Goal: Task Accomplishment & Management: Complete application form

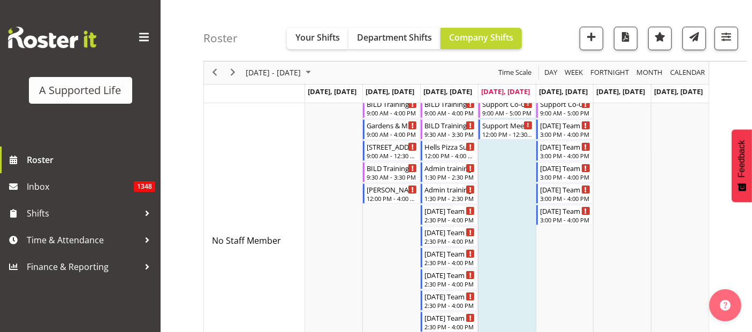
scroll to position [119, 0]
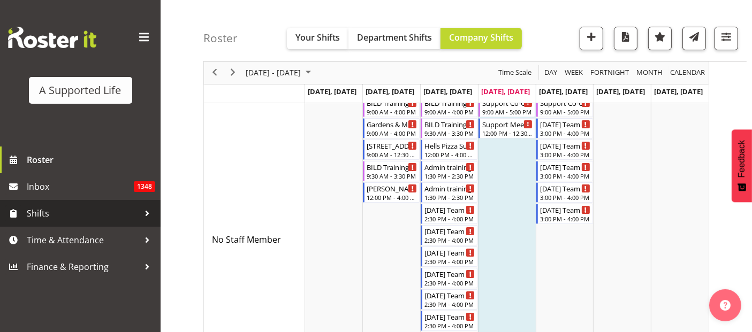
click at [29, 208] on span "Shifts" at bounding box center [83, 213] width 112 height 16
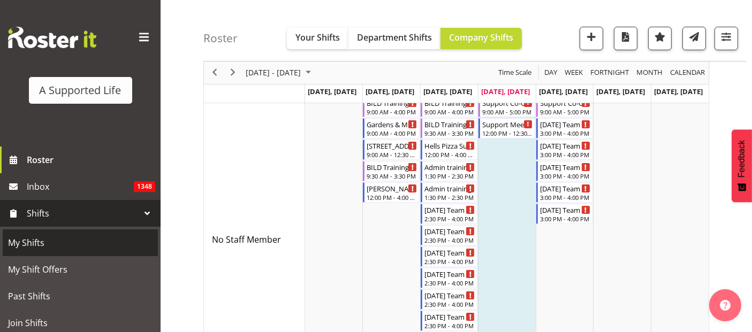
scroll to position [178, 0]
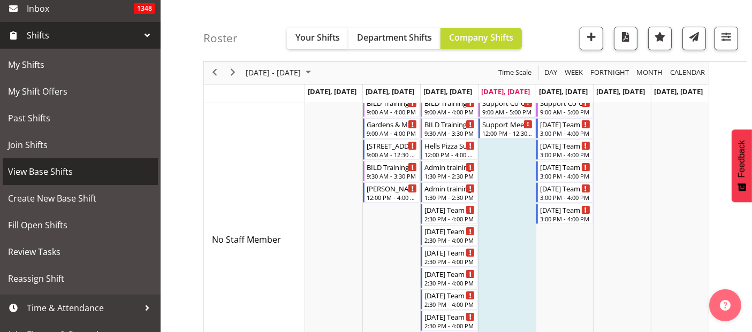
click at [64, 174] on span "View Base Shifts" at bounding box center [80, 172] width 144 height 16
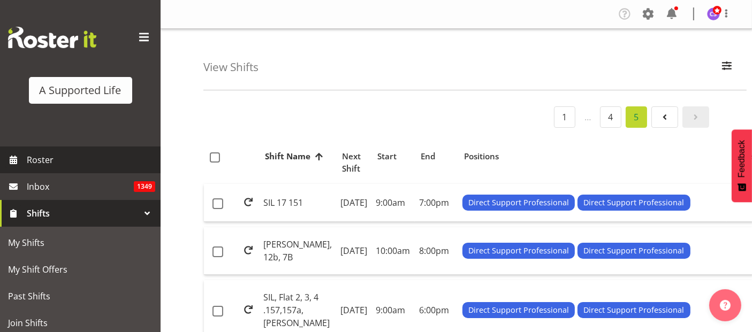
click at [42, 158] on span "Roster" at bounding box center [91, 160] width 128 height 16
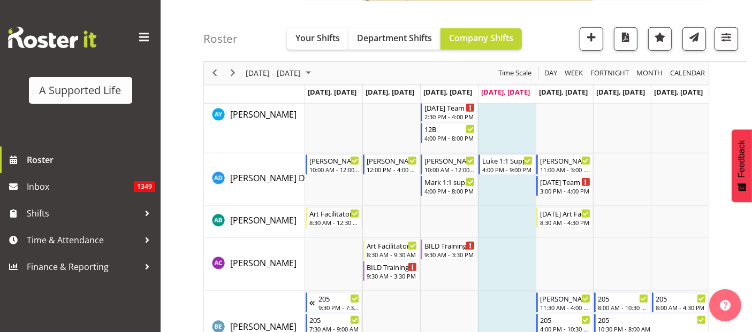
scroll to position [1010, 0]
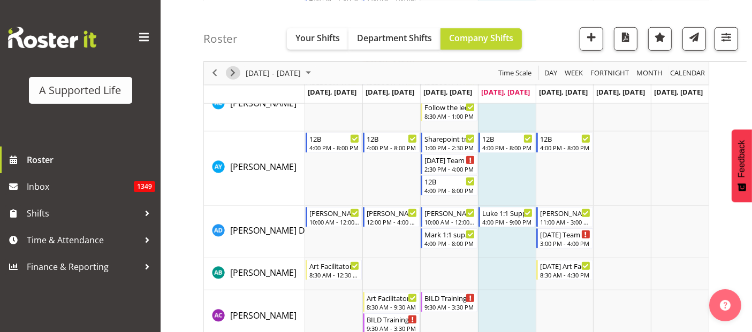
click at [234, 79] on div "next period" at bounding box center [233, 73] width 18 height 22
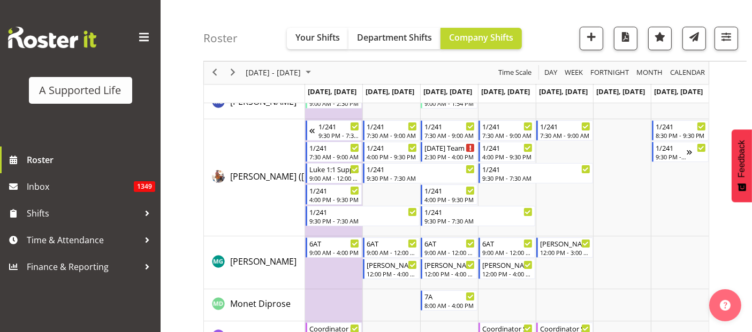
scroll to position [4043, 0]
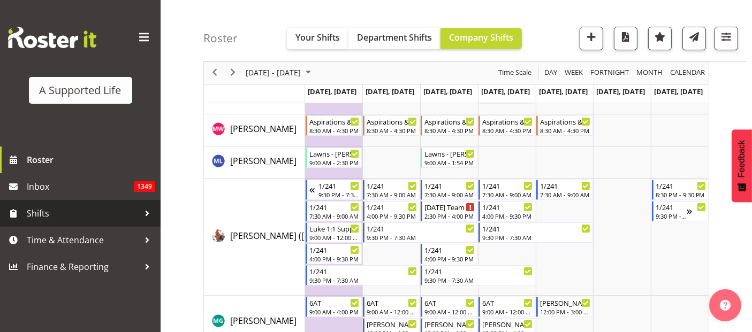
click at [50, 216] on span "Shifts" at bounding box center [83, 213] width 112 height 16
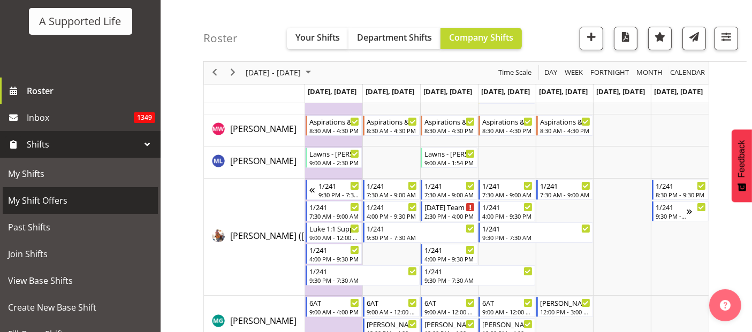
scroll to position [178, 0]
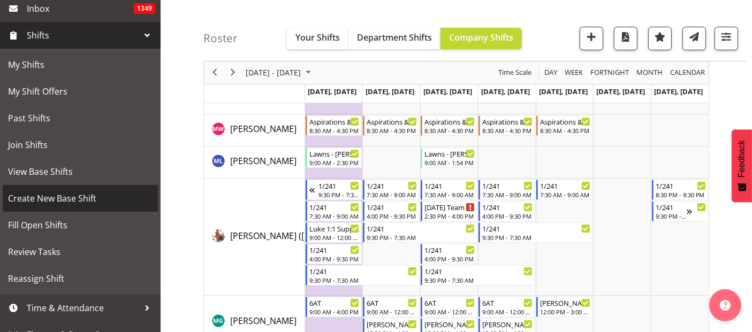
click at [64, 197] on span "Create New Base Shift" at bounding box center [80, 198] width 144 height 16
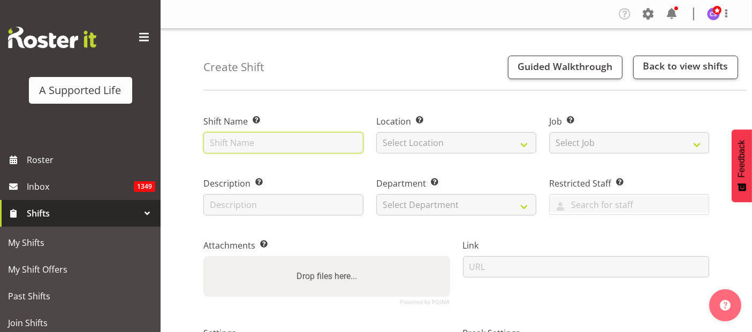
click at [273, 143] on input "text" at bounding box center [283, 142] width 160 height 21
type input "[PERSON_NAME] Support"
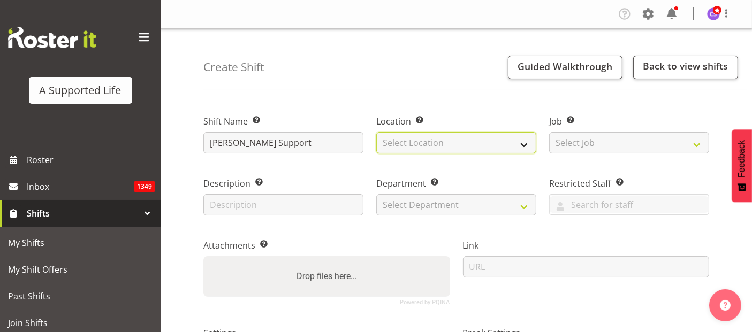
click at [455, 144] on select "Select Location" at bounding box center [456, 142] width 160 height 21
select select "902"
click at [376, 132] on select "Select Location 1.241 Edmonton Road 1/20 Sturges Road, Henderson 12b Coletta La…" at bounding box center [456, 142] width 160 height 21
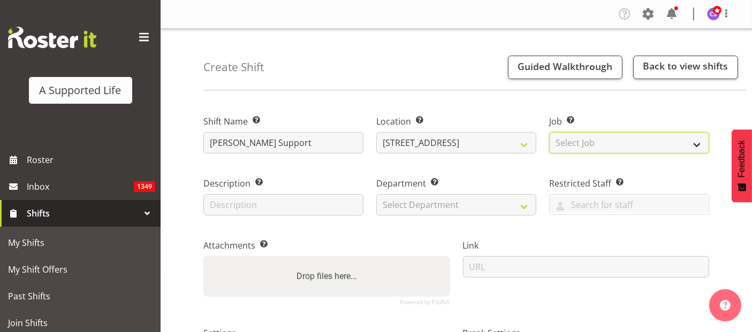
click at [619, 137] on select "Select Job Create new job Accounts and Payroll Admin Support Aspirations and Su…" at bounding box center [629, 142] width 160 height 21
select select "4112"
click at [549, 132] on select "Select Job Create new job Accounts and Payroll Admin Support Aspirations and Su…" at bounding box center [629, 142] width 160 height 21
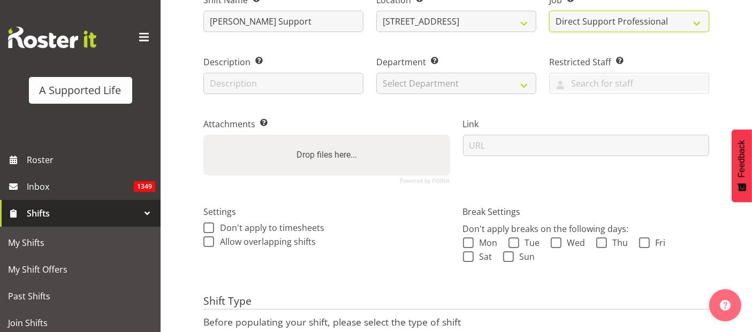
scroll to position [59, 0]
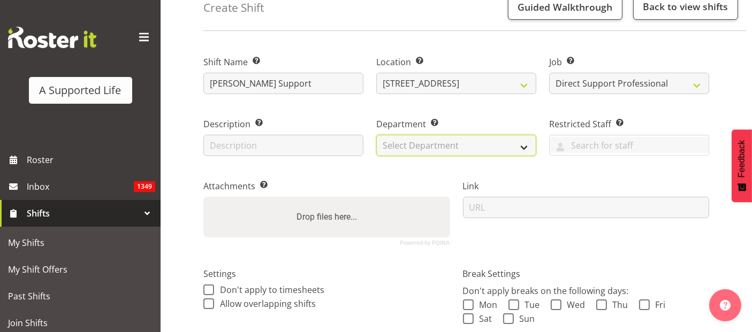
click at [444, 153] on select "Select Department Direct Support Office Crew Other two4nine" at bounding box center [456, 145] width 160 height 21
select select "564"
click at [376, 135] on select "Select Department Direct Support Office Crew Other two4nine" at bounding box center [456, 145] width 160 height 21
click at [209, 307] on span at bounding box center [208, 304] width 11 height 11
click at [209, 307] on input "Allow overlapping shifts" at bounding box center [206, 303] width 7 height 7
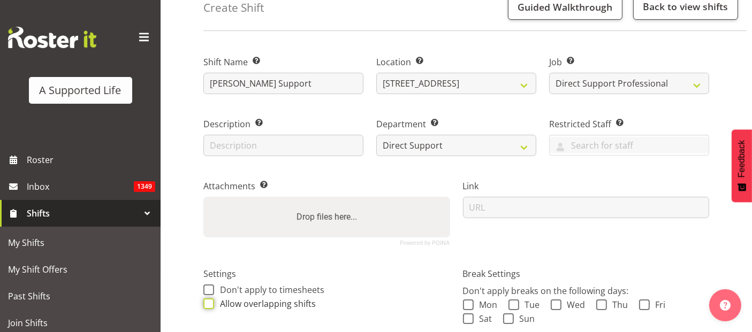
checkbox input "true"
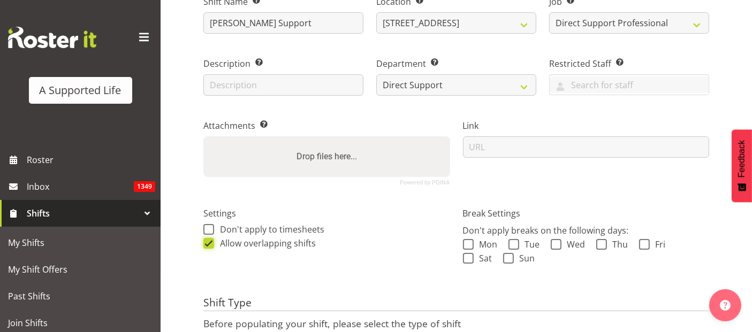
scroll to position [211, 0]
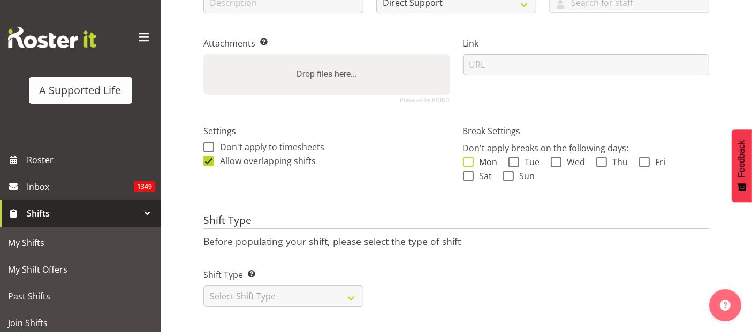
drag, startPoint x: 468, startPoint y: 151, endPoint x: 496, endPoint y: 154, distance: 27.9
click at [468, 157] on span at bounding box center [468, 162] width 11 height 11
click at [468, 158] on input "Mon" at bounding box center [466, 161] width 7 height 7
click at [466, 157] on span at bounding box center [468, 162] width 11 height 11
click at [466, 158] on input "Mon" at bounding box center [466, 161] width 7 height 7
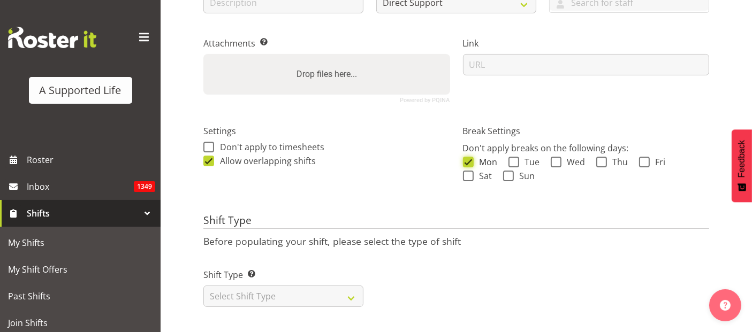
checkbox input "false"
drag, startPoint x: 514, startPoint y: 151, endPoint x: 577, endPoint y: 153, distance: 62.6
click at [515, 157] on span at bounding box center [513, 162] width 11 height 11
click at [515, 158] on input "Tue" at bounding box center [511, 161] width 7 height 7
checkbox input "true"
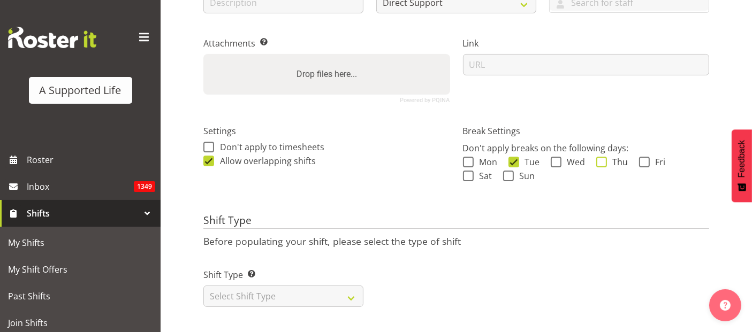
click at [598, 157] on span at bounding box center [601, 162] width 11 height 11
click at [598, 158] on input "Thu" at bounding box center [599, 161] width 7 height 7
checkbox input "true"
click at [343, 294] on select "Select Shift Type One Off Shift Recurring Shift Rotating Shift" at bounding box center [283, 296] width 160 height 21
select select "recurring"
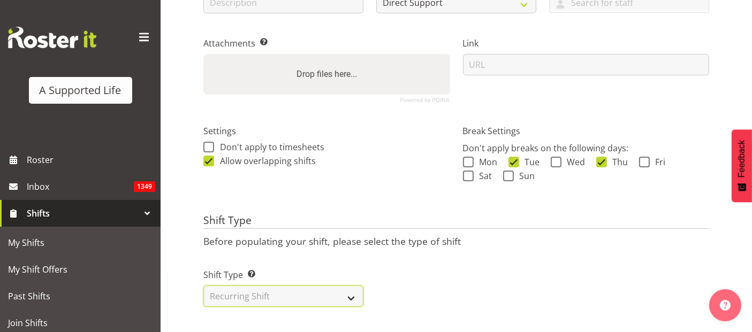
click at [203, 286] on select "Select Shift Type One Off Shift Recurring Shift Rotating Shift" at bounding box center [283, 296] width 160 height 21
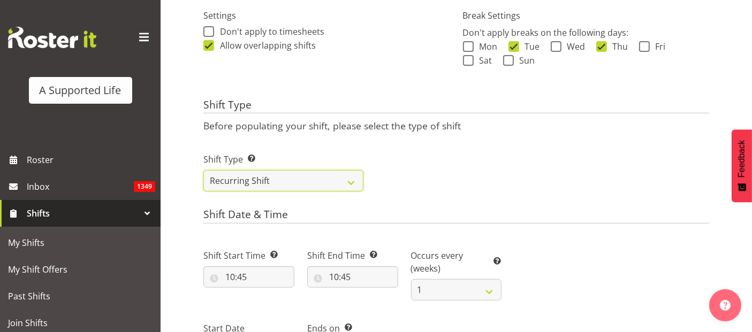
scroll to position [448, 0]
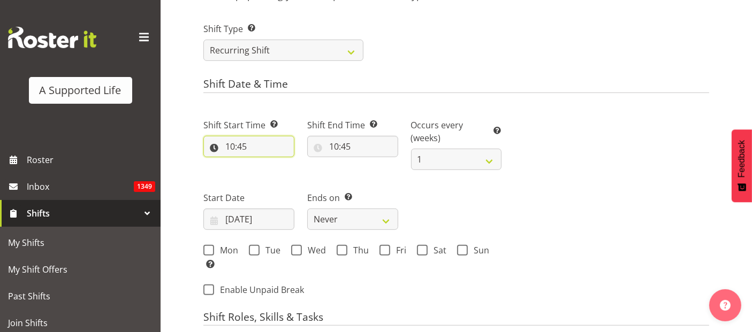
click at [242, 154] on input "10:45" at bounding box center [248, 146] width 91 height 21
drag, startPoint x: 267, startPoint y: 177, endPoint x: 279, endPoint y: 167, distance: 15.6
click at [267, 177] on select "00 01 02 03 04 05 06 07 08 09 10 11 12 13 14 15 16 17 18 19 20 21 22 23" at bounding box center [276, 174] width 24 height 21
select select "12"
click at [264, 164] on select "00 01 02 03 04 05 06 07 08 09 10 11 12 13 14 15 16 17 18 19 20 21 22 23" at bounding box center [276, 174] width 24 height 21
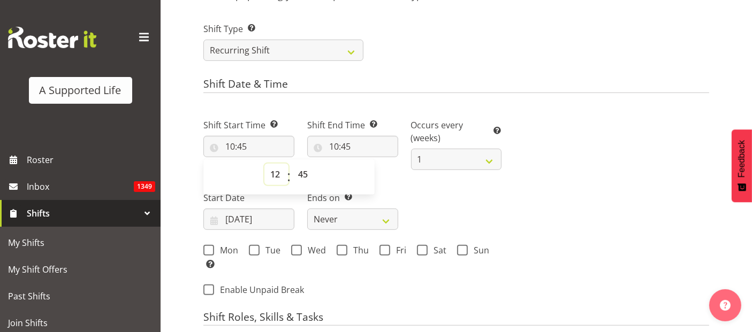
type input "12:45"
drag, startPoint x: 307, startPoint y: 174, endPoint x: 309, endPoint y: 164, distance: 10.4
click at [307, 174] on select "00 01 02 03 04 05 06 07 08 09 10 11 12 13 14 15 16 17 18 19 20 21 22 23 24 25 2…" at bounding box center [304, 174] width 24 height 21
select select "0"
click at [292, 164] on select "00 01 02 03 04 05 06 07 08 09 10 11 12 13 14 15 16 17 18 19 20 21 22 23 24 25 2…" at bounding box center [304, 174] width 24 height 21
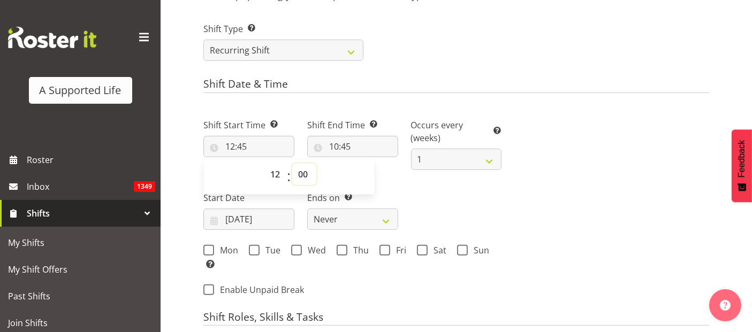
type input "12:00"
click at [348, 144] on input "10:45" at bounding box center [352, 146] width 91 height 21
click at [381, 176] on select "00 01 02 03 04 05 06 07 08 09 10 11 12 13 14 15 16 17 18 19 20 21 22 23" at bounding box center [380, 174] width 24 height 21
select select "16"
click at [368, 164] on select "00 01 02 03 04 05 06 07 08 09 10 11 12 13 14 15 16 17 18 19 20 21 22 23" at bounding box center [380, 174] width 24 height 21
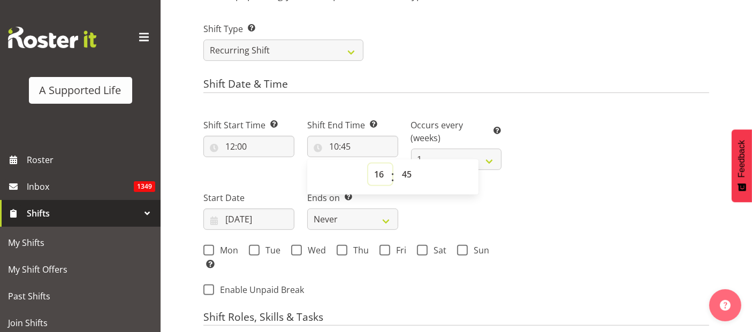
type input "16:45"
click at [407, 173] on select "00 01 02 03 04 05 06 07 08 09 10 11 12 13 14 15 16 17 18 19 20 21 22 23 24 25 2…" at bounding box center [408, 174] width 24 height 21
select select "0"
click at [396, 164] on select "00 01 02 03 04 05 06 07 08 09 10 11 12 13 14 15 16 17 18 19 20 21 22 23 24 25 2…" at bounding box center [408, 174] width 24 height 21
type input "16:00"
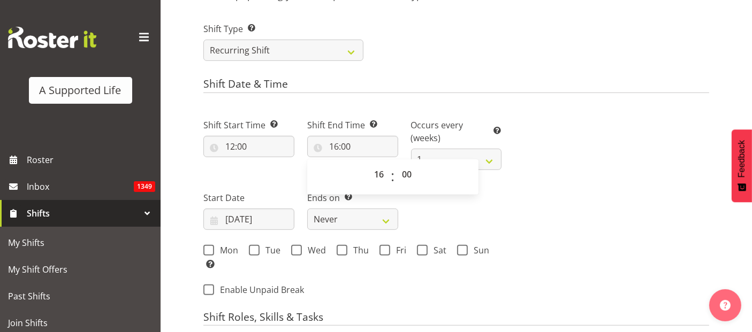
click at [510, 192] on div "Next Shifts" at bounding box center [612, 204] width 208 height 201
click at [491, 158] on select "1 2 3 4 5 6 7 8 9 10 11 12" at bounding box center [456, 159] width 91 height 21
select select "2"
click at [411, 149] on select "1 2 3 4 5 6 7 8 9 10 11 12" at bounding box center [456, 159] width 91 height 21
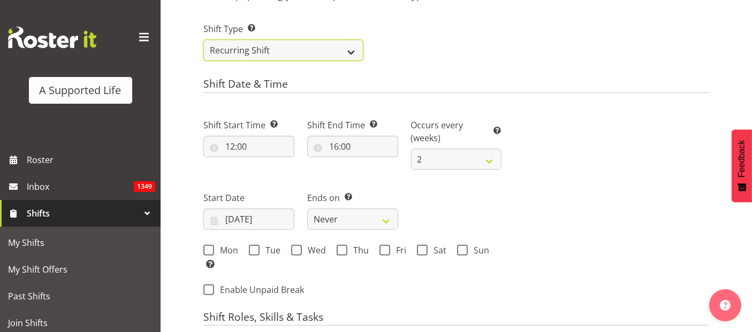
click at [334, 47] on select "One Off Shift Recurring Shift Rotating Shift" at bounding box center [283, 50] width 160 height 21
select select "rotating"
click at [203, 40] on select "One Off Shift Recurring Shift Rotating Shift" at bounding box center [283, 50] width 160 height 21
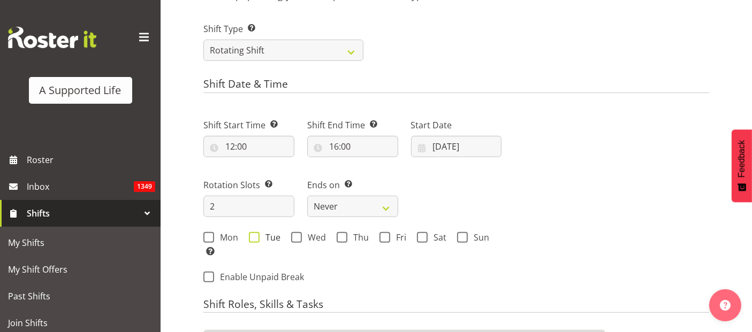
click at [254, 240] on span at bounding box center [254, 237] width 11 height 11
click at [254, 240] on input "Tue" at bounding box center [252, 237] width 7 height 7
checkbox input "true"
click at [347, 237] on span "Thu" at bounding box center [357, 237] width 21 height 11
click at [344, 237] on input "Thu" at bounding box center [340, 237] width 7 height 7
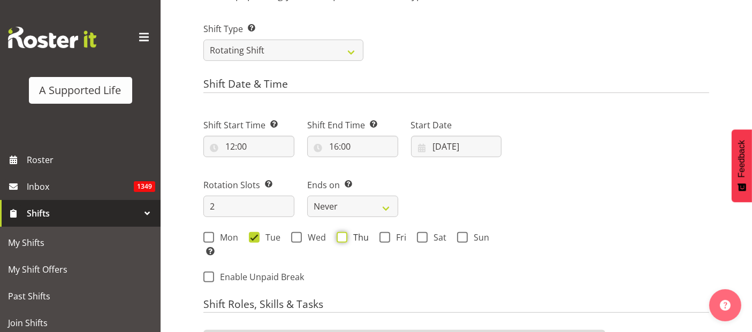
checkbox input "true"
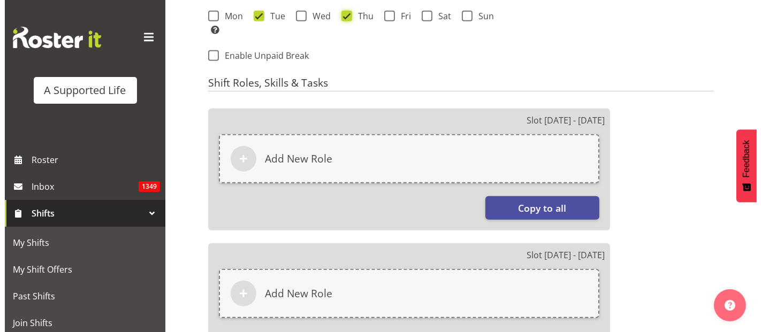
scroll to position [686, 0]
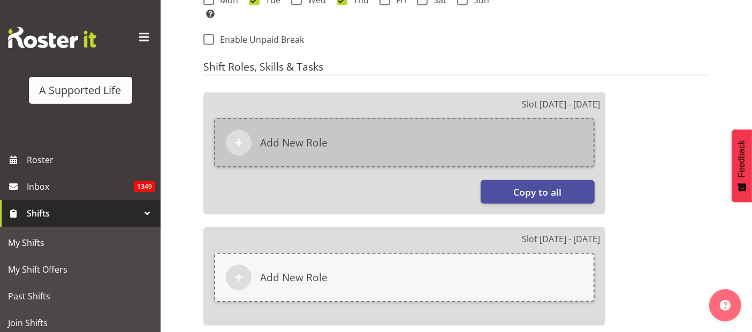
click at [315, 141] on h6 "Add New Role" at bounding box center [293, 142] width 67 height 13
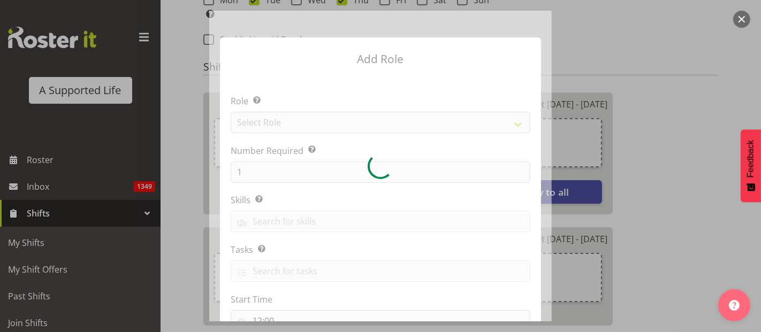
click at [285, 124] on div at bounding box center [380, 166] width 342 height 311
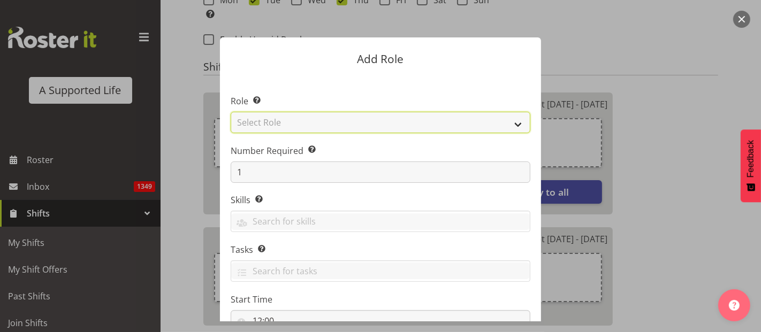
click at [279, 121] on select "Select Role Accounts and Payroll Admin Support Aspirations & Support Facilitato…" at bounding box center [381, 122] width 300 height 21
select select "519"
click at [231, 112] on select "Select Role Accounts and Payroll Admin Support Aspirations & Support Facilitato…" at bounding box center [381, 122] width 300 height 21
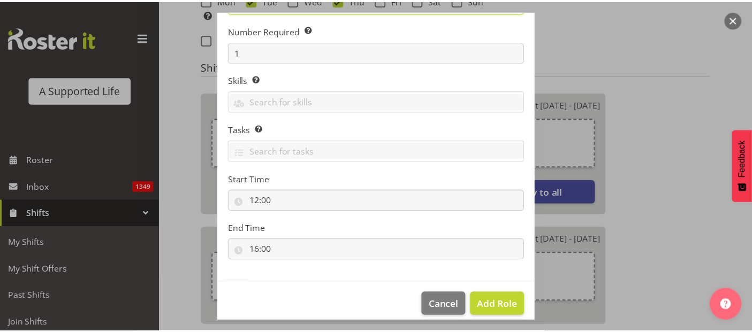
scroll to position [131, 0]
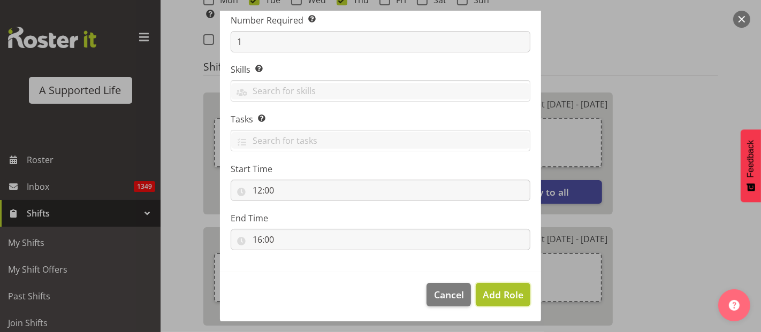
click at [491, 293] on span "Add Role" at bounding box center [503, 294] width 41 height 13
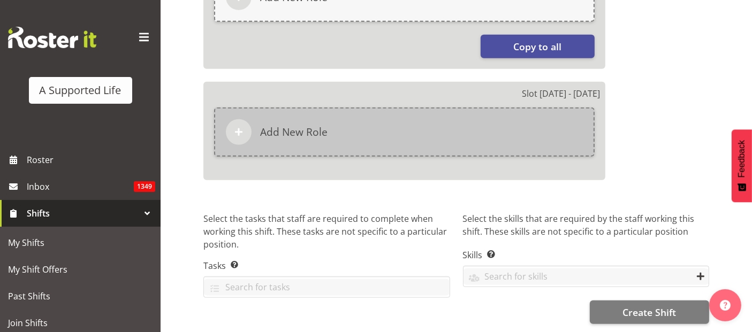
click at [409, 146] on div "Add New Role" at bounding box center [404, 132] width 380 height 49
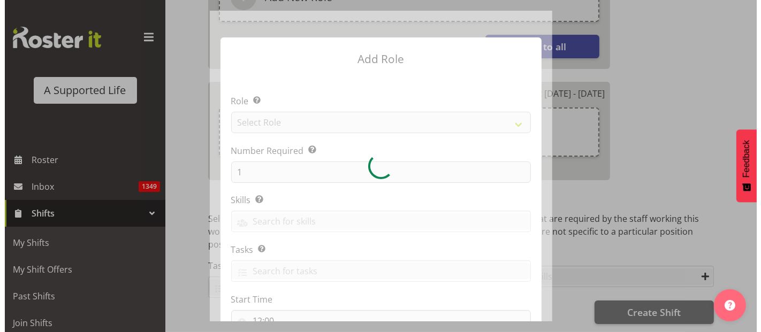
scroll to position [899, 0]
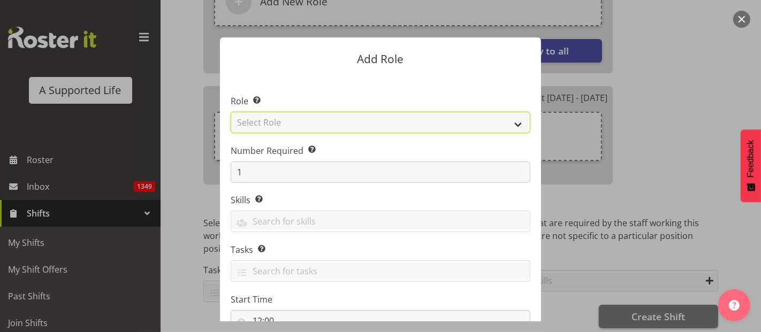
drag, startPoint x: 289, startPoint y: 124, endPoint x: 298, endPoint y: 120, distance: 9.3
click at [289, 124] on select "Select Role Accounts and Payroll Admin Support Aspirations & Support Facilitato…" at bounding box center [381, 122] width 300 height 21
select select "519"
click at [231, 112] on select "Select Role Accounts and Payroll Admin Support Aspirations & Support Facilitato…" at bounding box center [381, 122] width 300 height 21
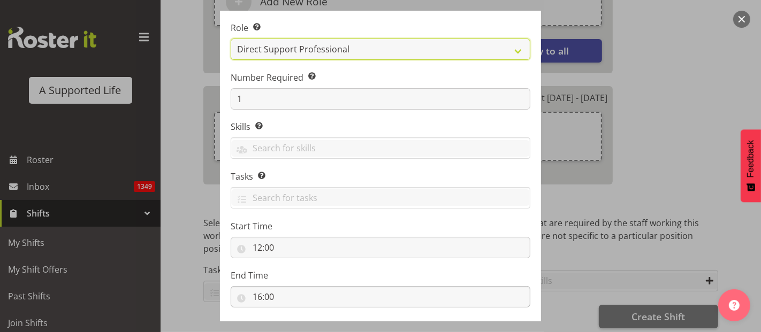
scroll to position [131, 0]
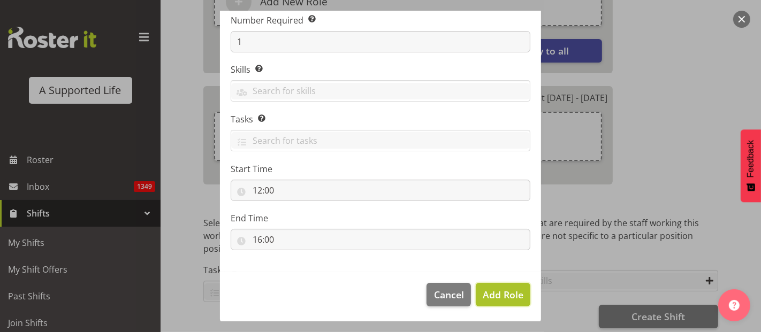
click at [504, 299] on span "Add Role" at bounding box center [503, 294] width 41 height 13
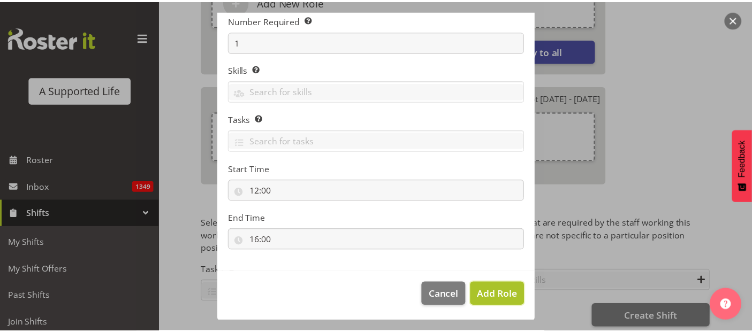
scroll to position [920, 0]
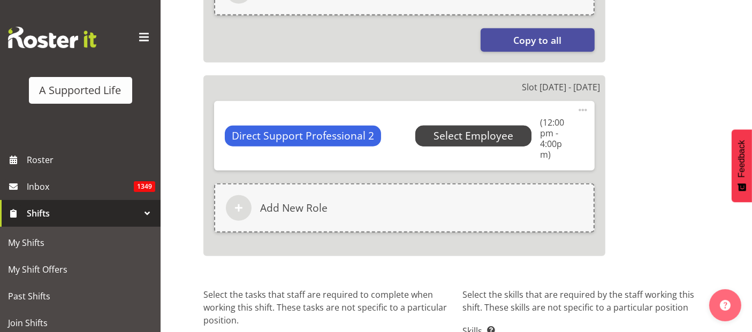
click at [475, 133] on span "Select Employee" at bounding box center [473, 136] width 80 height 16
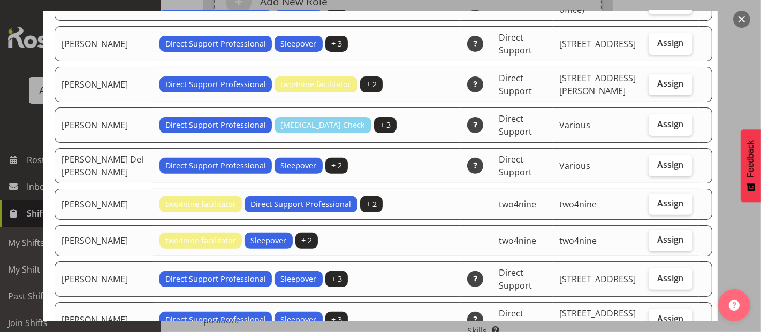
scroll to position [238, 0]
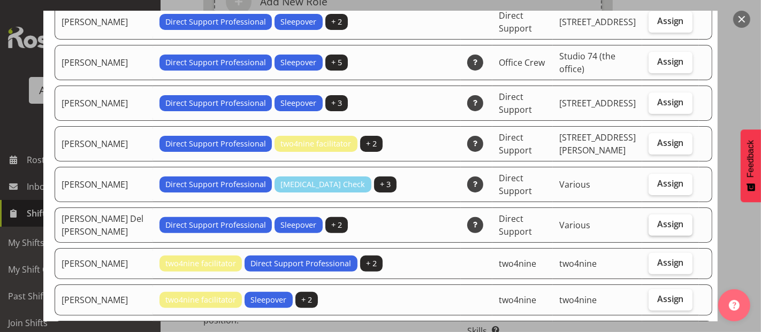
click at [657, 219] on span "Assign" at bounding box center [670, 224] width 27 height 11
click at [650, 221] on input "Assign" at bounding box center [652, 224] width 7 height 7
checkbox input "true"
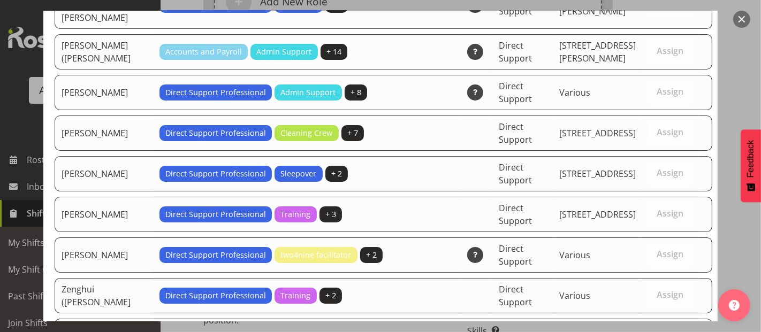
scroll to position [3297, 0]
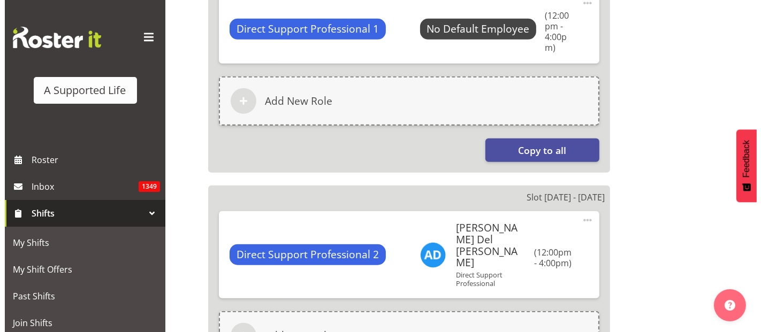
scroll to position [802, 0]
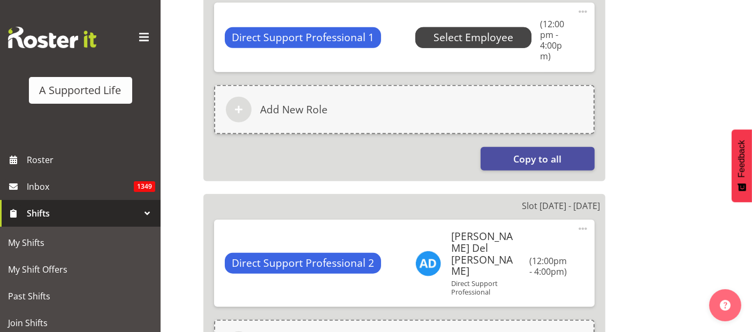
click at [486, 28] on span "Select Employee" at bounding box center [473, 37] width 117 height 20
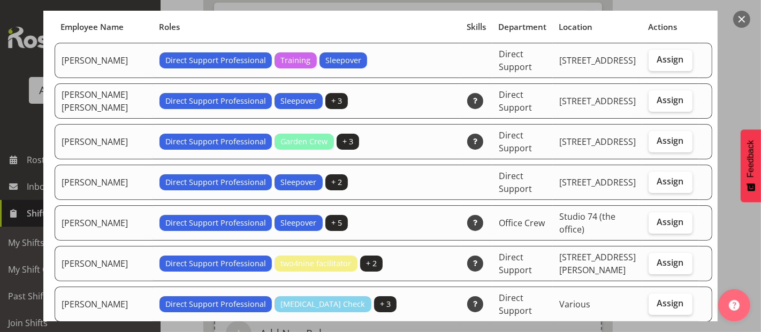
scroll to position [238, 0]
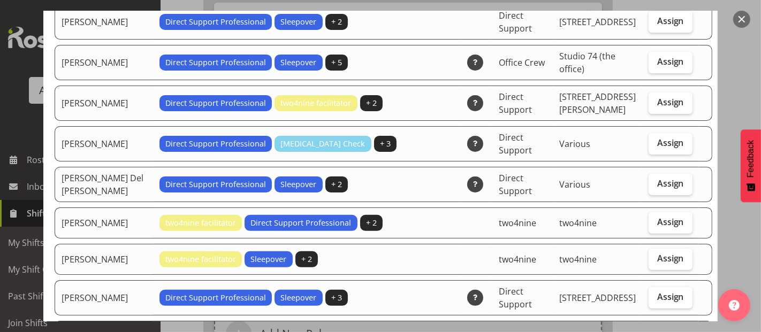
drag, startPoint x: 650, startPoint y: 183, endPoint x: 680, endPoint y: 177, distance: 30.1
click at [657, 182] on span "Assign" at bounding box center [670, 183] width 27 height 11
click at [650, 182] on input "Assign" at bounding box center [652, 183] width 7 height 7
checkbox input "true"
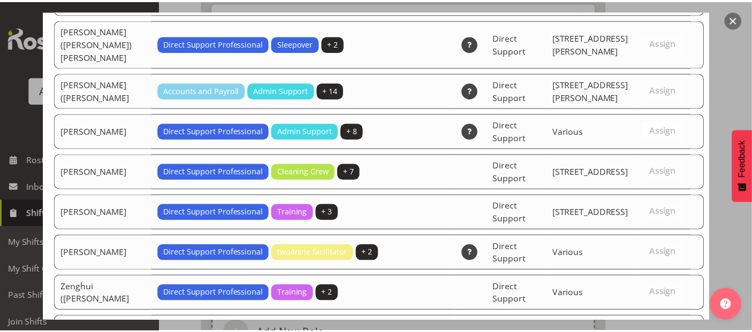
scroll to position [3016, 0]
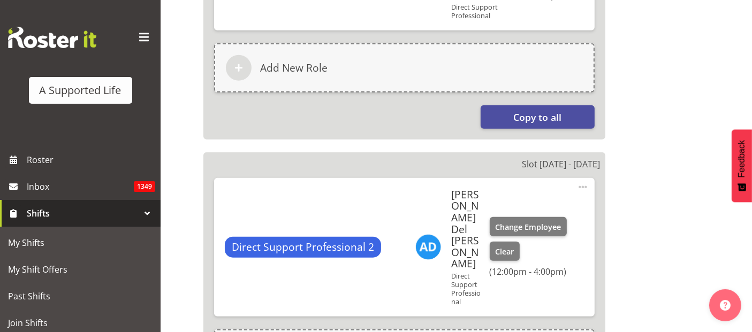
scroll to position [992, 0]
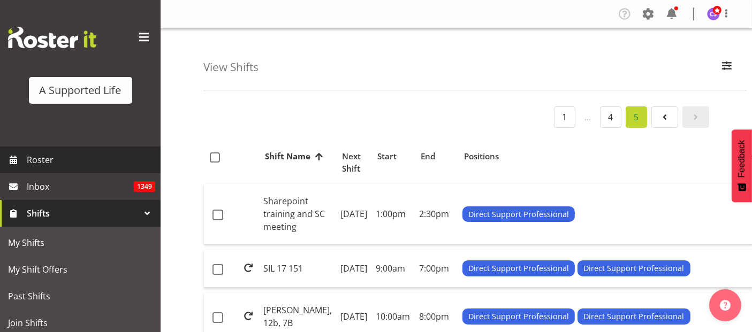
click at [45, 159] on span "Roster" at bounding box center [91, 160] width 128 height 16
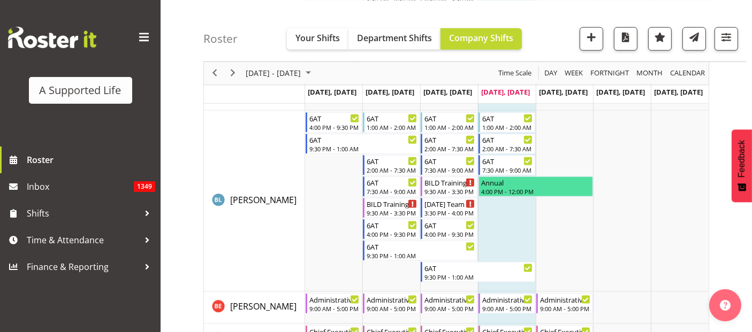
scroll to position [1308, 0]
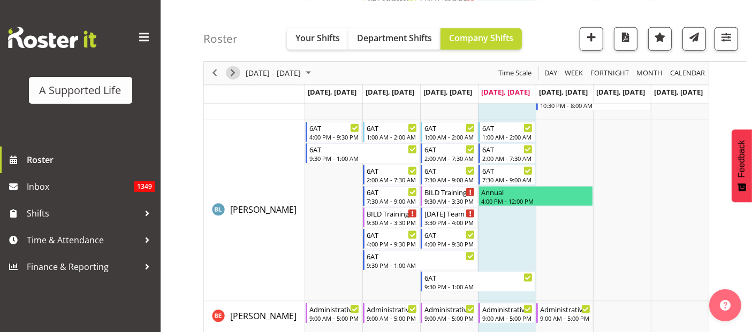
click at [233, 74] on span "Next" at bounding box center [232, 72] width 13 height 13
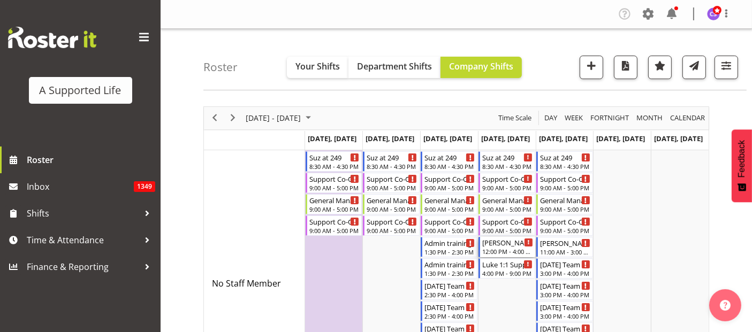
click at [515, 243] on div "David Support" at bounding box center [507, 242] width 51 height 11
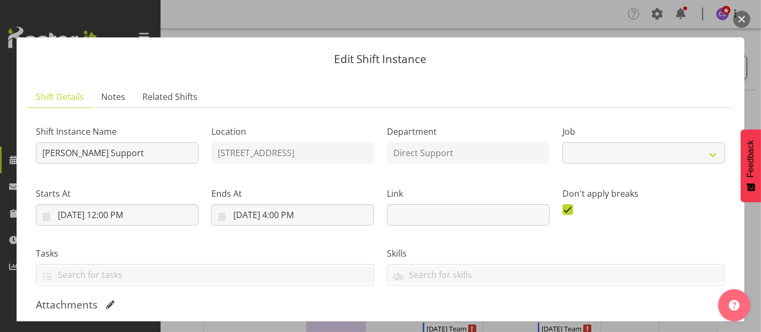
select select "4112"
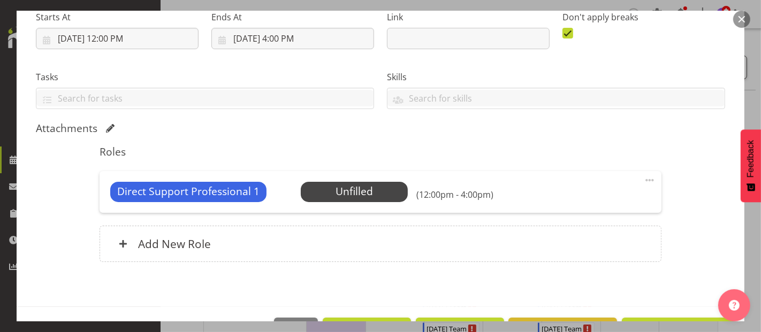
scroll to position [178, 0]
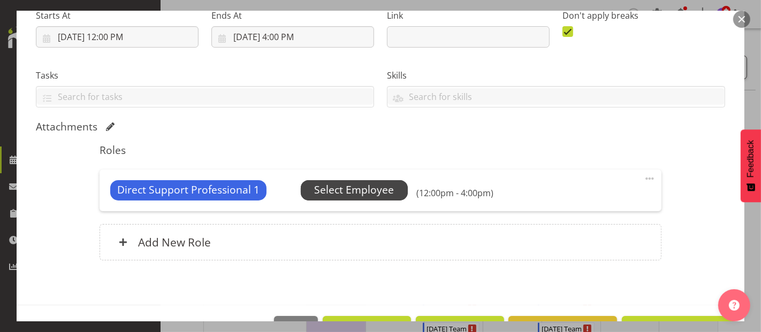
click at [374, 187] on span "Select Employee" at bounding box center [354, 190] width 80 height 16
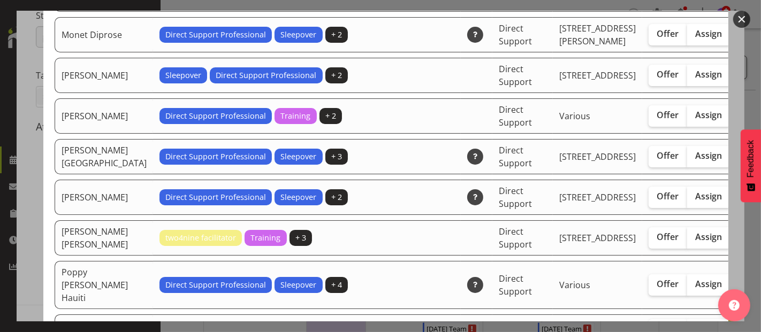
scroll to position [2259, 0]
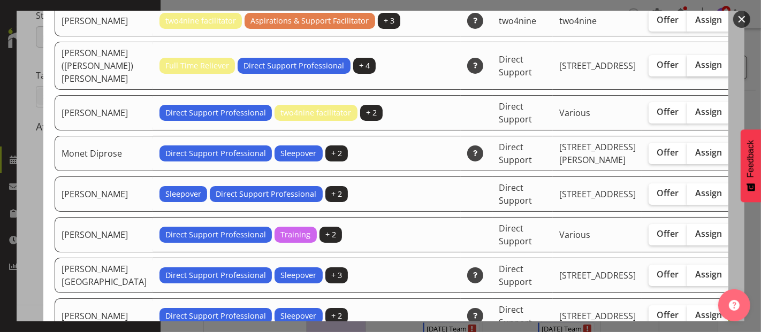
click at [696, 70] on span "Assign" at bounding box center [709, 64] width 27 height 11
click at [687, 68] on input "Assign" at bounding box center [690, 65] width 7 height 7
checkbox input "true"
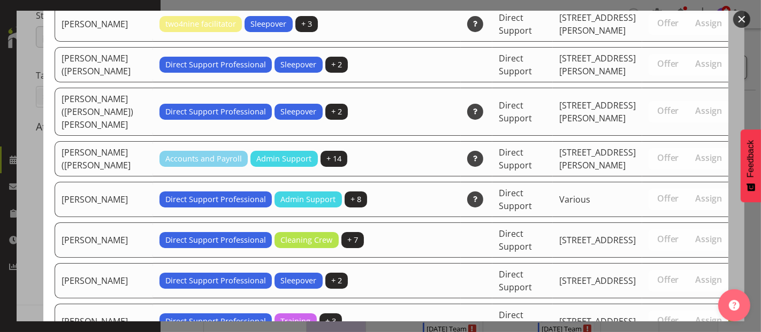
scroll to position [3437, 0]
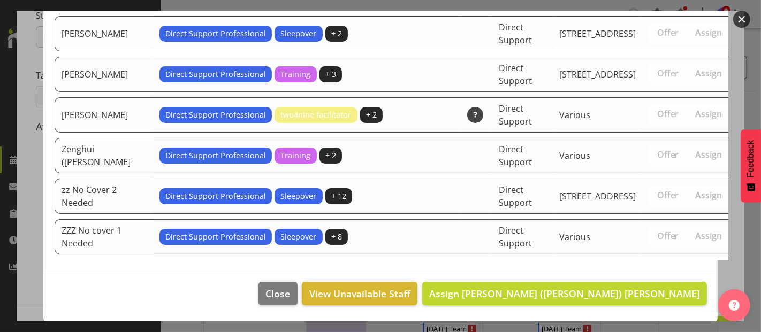
drag, startPoint x: 723, startPoint y: 288, endPoint x: 721, endPoint y: 343, distance: 54.6
click at [721, 332] on html "A Supported Life Roster Inbox 1349 Shifts Time & Attendance Finance & Reporting…" at bounding box center [380, 166] width 761 height 332
drag, startPoint x: 725, startPoint y: 311, endPoint x: 697, endPoint y: 227, distance: 89.0
click at [697, 227] on body "A Supported Life Roster Inbox 1349 Shifts Time & Attendance Finance & Reporting…" at bounding box center [380, 166] width 761 height 332
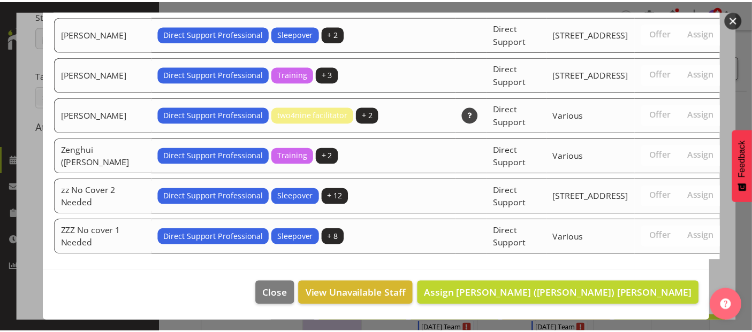
scroll to position [3557, 0]
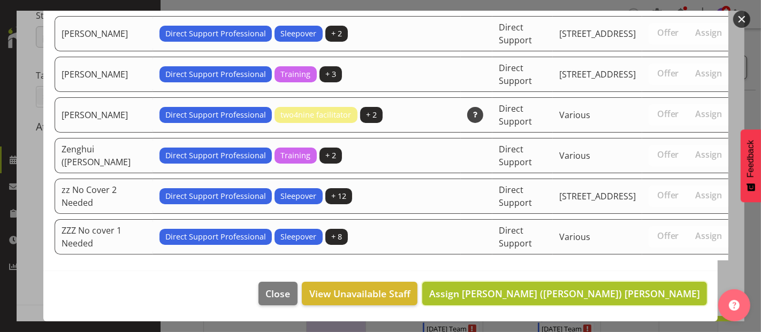
click at [630, 295] on span "Assign Mathew (Matt) Pau Tauia" at bounding box center [564, 293] width 271 height 13
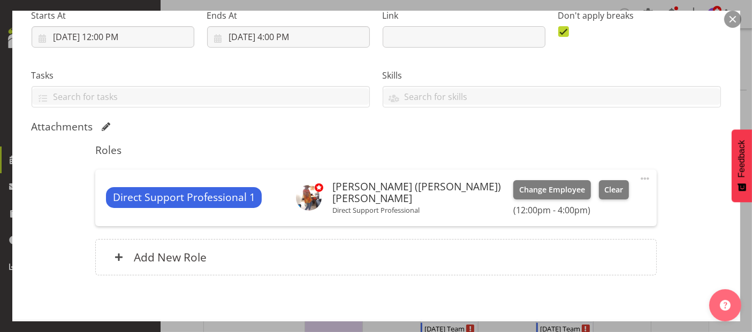
scroll to position [226, 0]
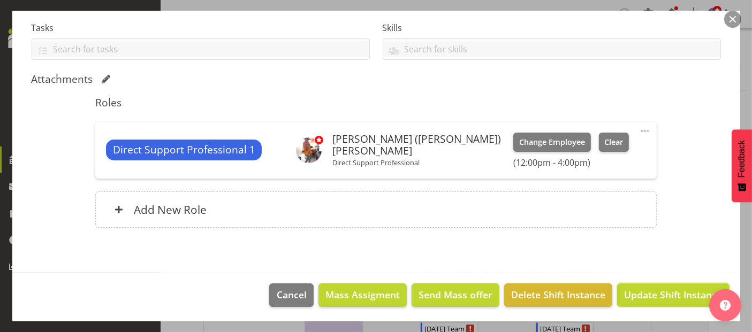
drag, startPoint x: 665, startPoint y: 304, endPoint x: 665, endPoint y: 293, distance: 11.2
click at [665, 301] on button "Update Shift Instance" at bounding box center [673, 296] width 112 height 24
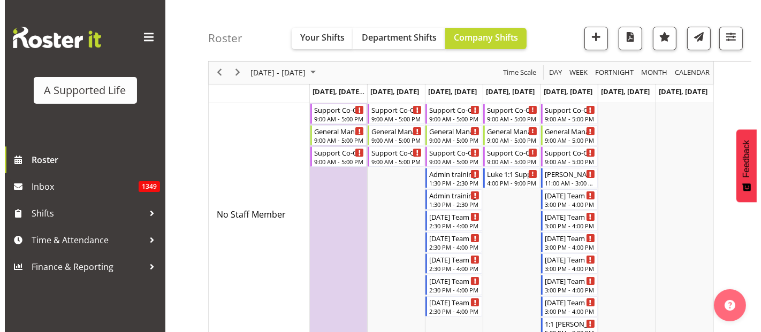
scroll to position [59, 0]
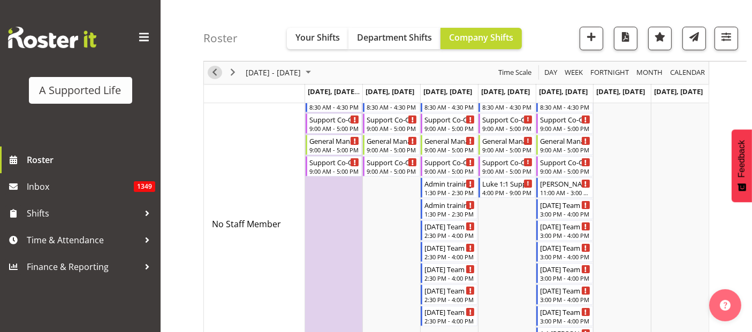
click at [215, 73] on span "Previous" at bounding box center [214, 72] width 13 height 13
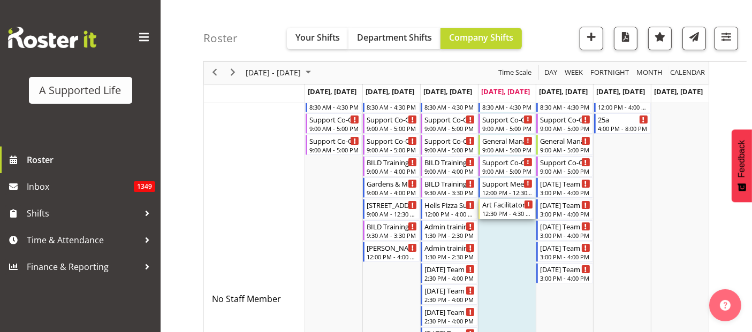
click at [507, 207] on div "Art Facilitator" at bounding box center [507, 204] width 51 height 11
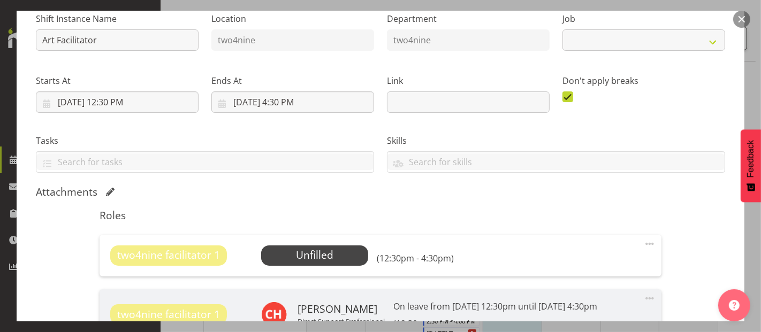
scroll to position [178, 0]
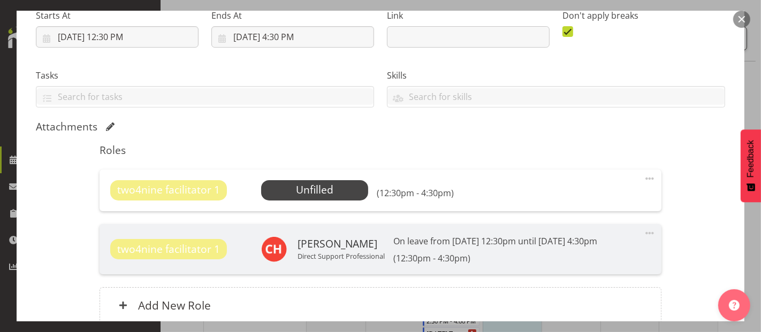
select select "4117"
click at [643, 180] on span at bounding box center [649, 178] width 13 height 13
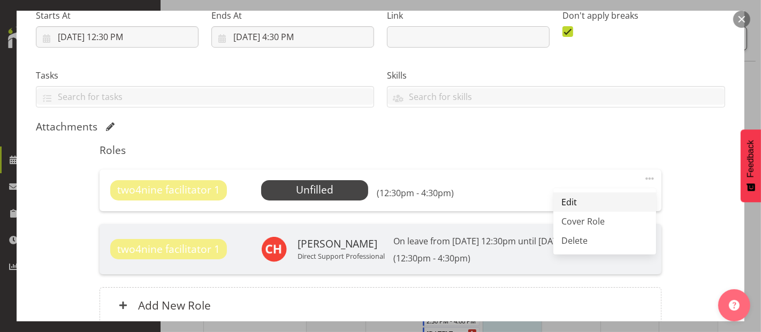
click at [597, 198] on link "Edit" at bounding box center [604, 202] width 103 height 19
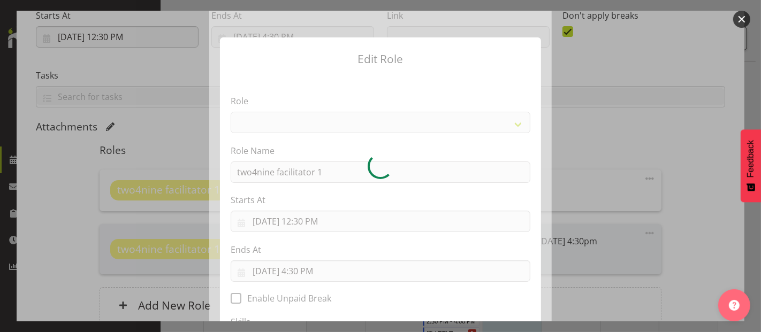
select select "1041"
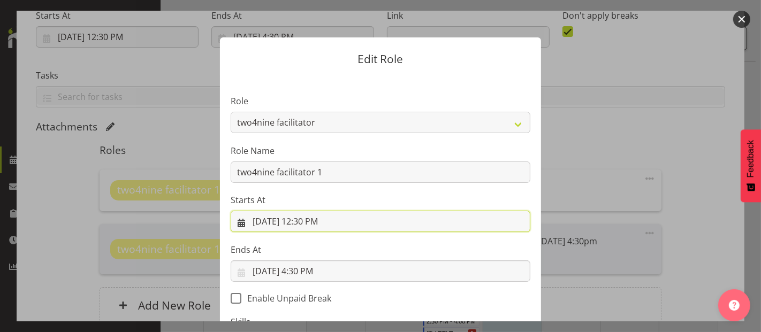
click at [346, 225] on input "9/18/2025, 12:30 PM" at bounding box center [381, 221] width 300 height 21
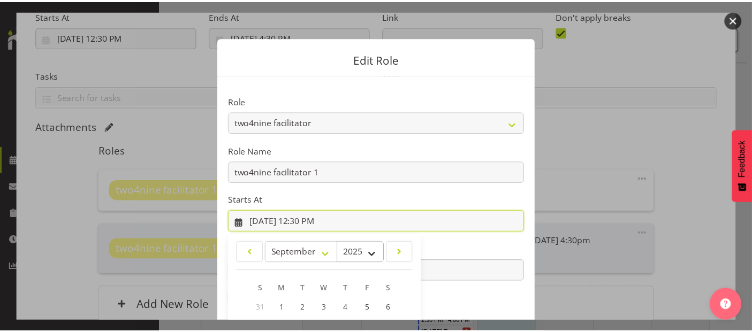
scroll to position [154, 0]
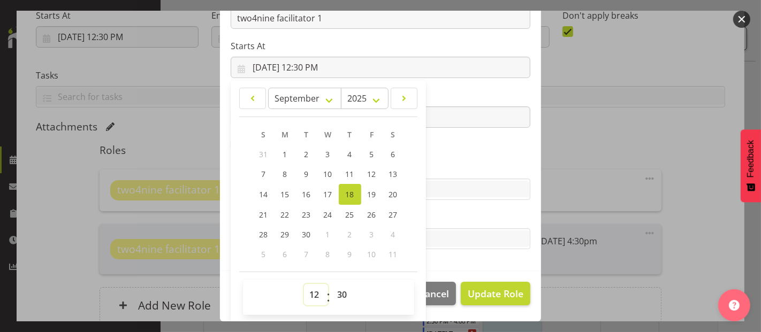
click at [313, 296] on select "00 01 02 03 04 05 06 07 08 09 10 11 12 13 14 15 16 17 18 19 20 21 22 23" at bounding box center [316, 294] width 24 height 21
select select "13"
click at [304, 284] on select "00 01 02 03 04 05 06 07 08 09 10 11 12 13 14 15 16 17 18 19 20 21 22 23" at bounding box center [316, 294] width 24 height 21
type input "9/18/2025, 1:30 PM"
click at [339, 292] on select "00 01 02 03 04 05 06 07 08 09 10 11 12 13 14 15 16 17 18 19 20 21 22 23 24 25 2…" at bounding box center [344, 294] width 24 height 21
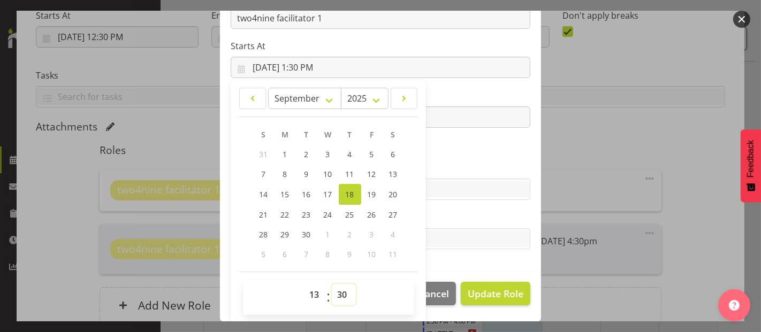
select select "0"
click at [332, 284] on select "00 01 02 03 04 05 06 07 08 09 10 11 12 13 14 15 16 17 18 19 20 21 22 23 24 25 2…" at bounding box center [344, 294] width 24 height 21
type input "9/18/2025, 1:00 PM"
click at [487, 291] on span "Update Role" at bounding box center [496, 294] width 56 height 14
select select
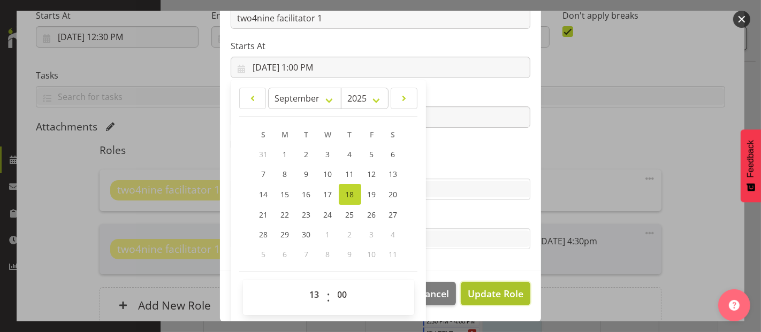
select select
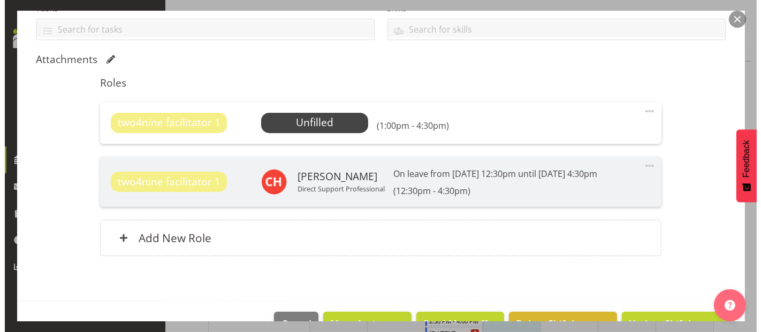
scroll to position [274, 0]
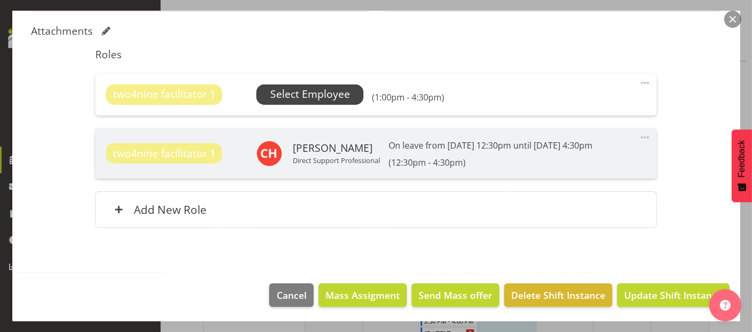
click at [301, 92] on span "Select Employee" at bounding box center [310, 95] width 80 height 16
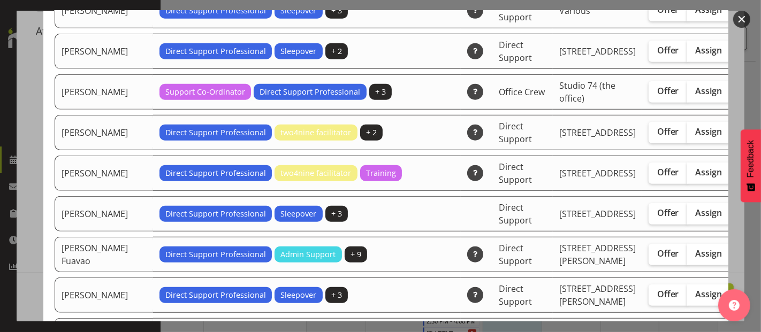
scroll to position [891, 0]
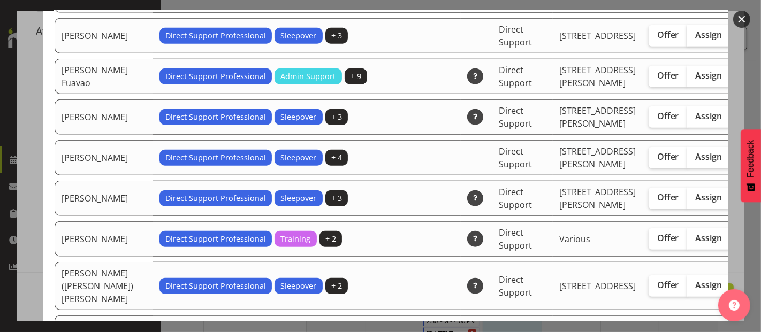
click at [696, 40] on span "Assign" at bounding box center [709, 34] width 27 height 11
click at [687, 39] on input "Assign" at bounding box center [690, 35] width 7 height 7
checkbox input "true"
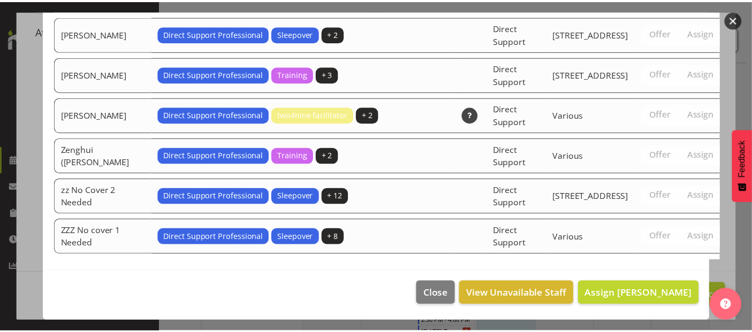
scroll to position [3113, 0]
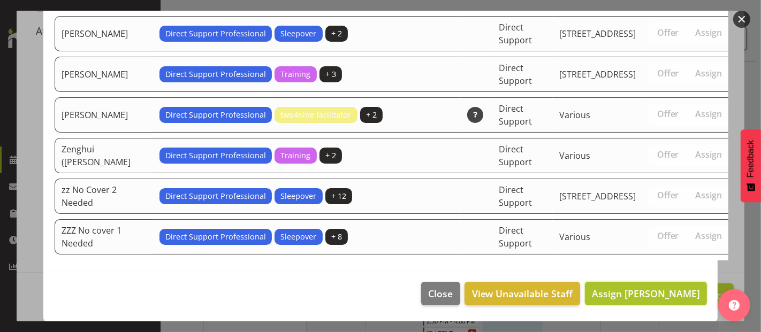
click at [643, 294] on span "Assign Emily Drake" at bounding box center [646, 293] width 108 height 13
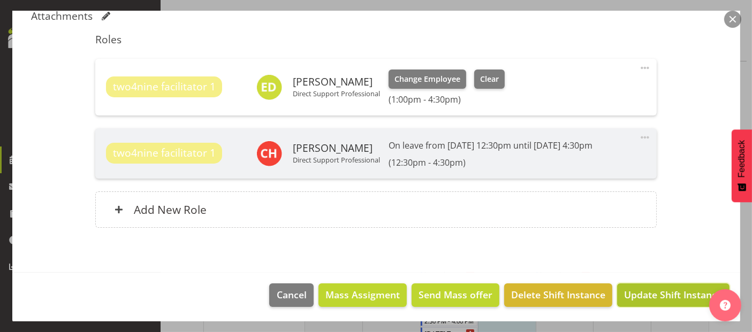
click at [669, 299] on span "Update Shift Instance" at bounding box center [673, 295] width 98 height 14
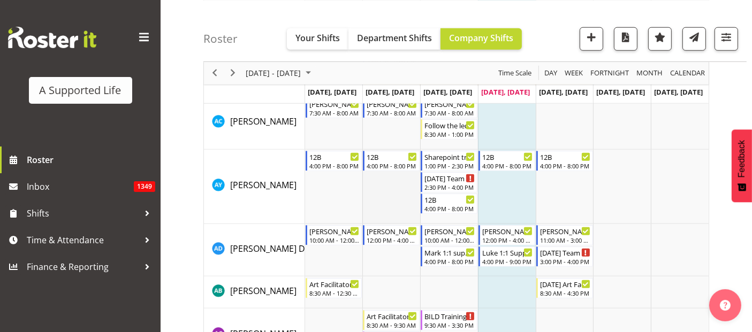
scroll to position [1010, 0]
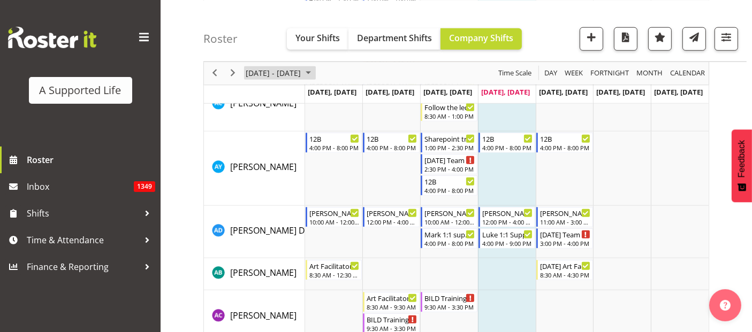
click at [285, 74] on span "[DATE] - [DATE]" at bounding box center [273, 72] width 57 height 13
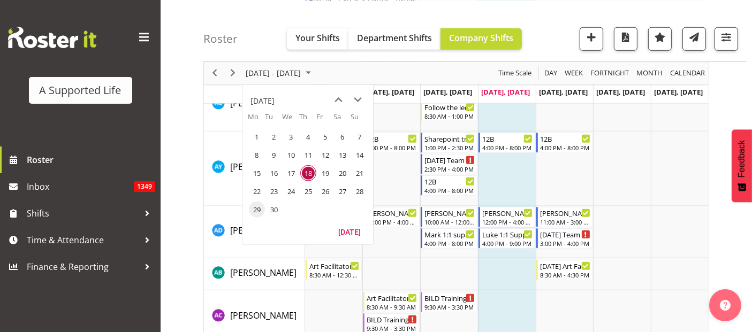
click at [256, 207] on span "29" at bounding box center [257, 209] width 16 height 16
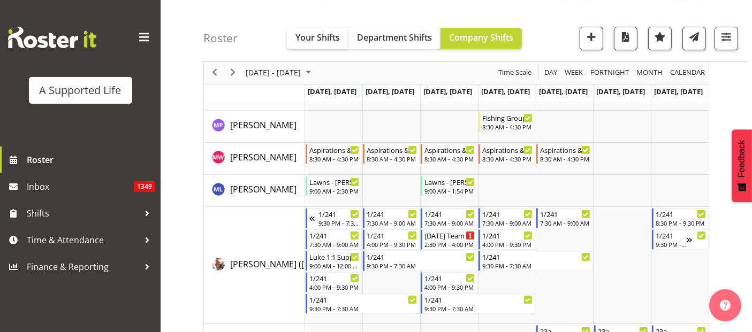
scroll to position [3930, 0]
click at [220, 74] on span "Previous" at bounding box center [214, 72] width 13 height 13
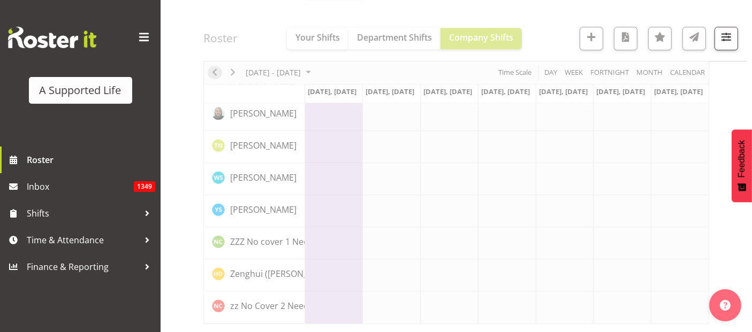
scroll to position [3068, 0]
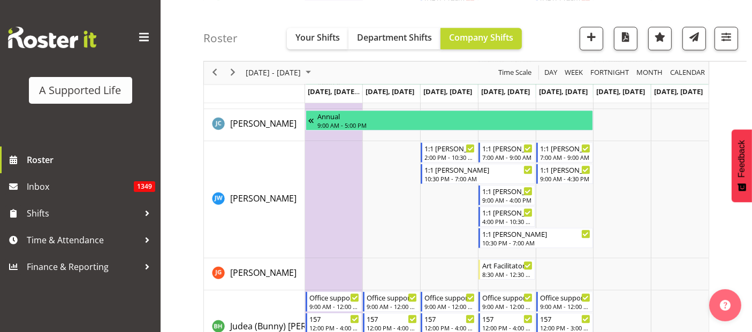
click at [213, 75] on div at bounding box center [456, 125] width 506 height 6172
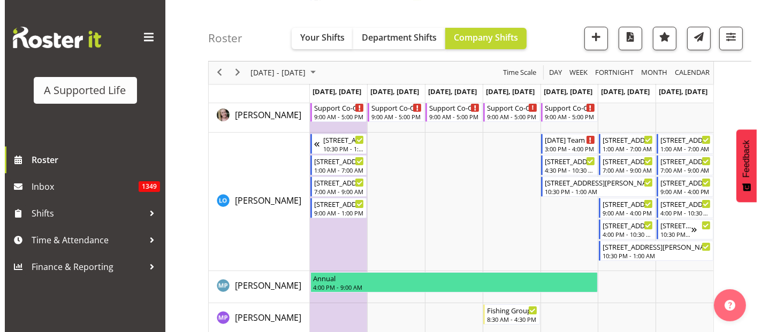
scroll to position [3788, 0]
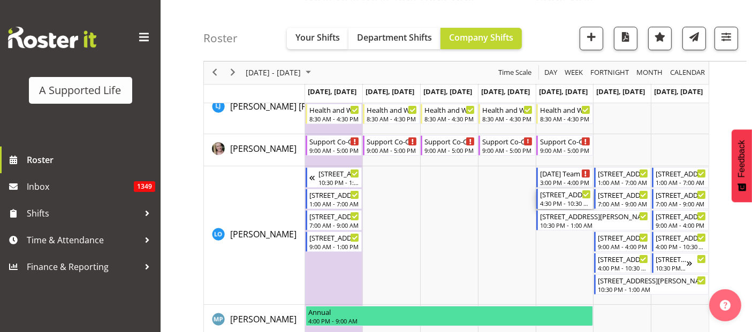
click at [556, 198] on div "[STREET_ADDRESS][PERSON_NAME]" at bounding box center [565, 194] width 51 height 11
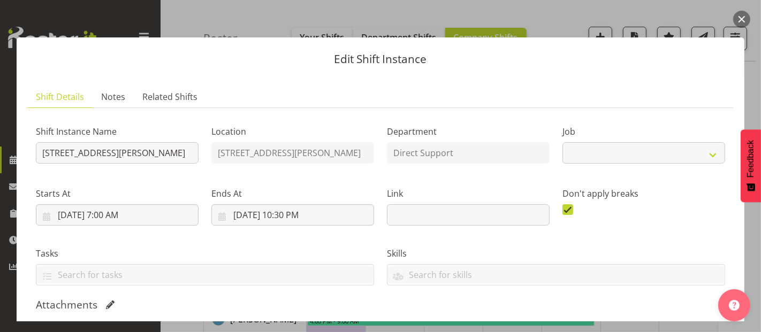
select select "4112"
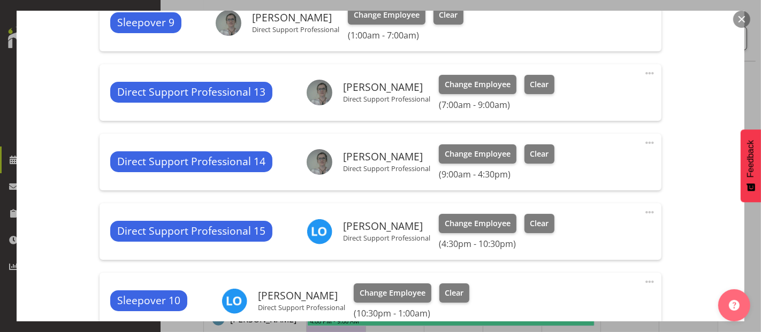
scroll to position [416, 0]
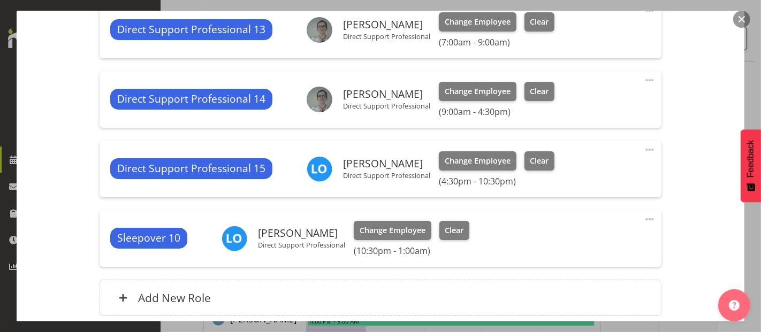
click at [643, 146] on span at bounding box center [649, 149] width 13 height 13
click at [583, 169] on link "Edit" at bounding box center [604, 173] width 103 height 19
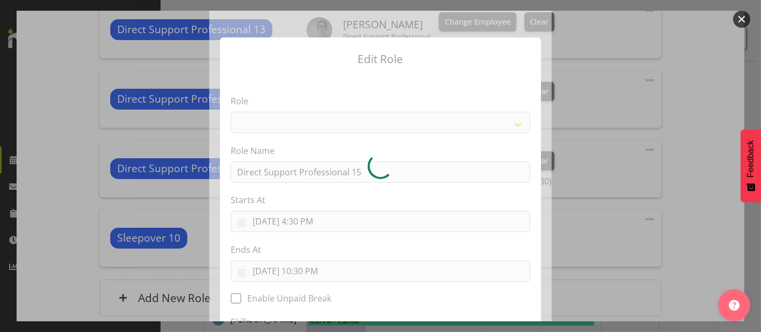
select select "519"
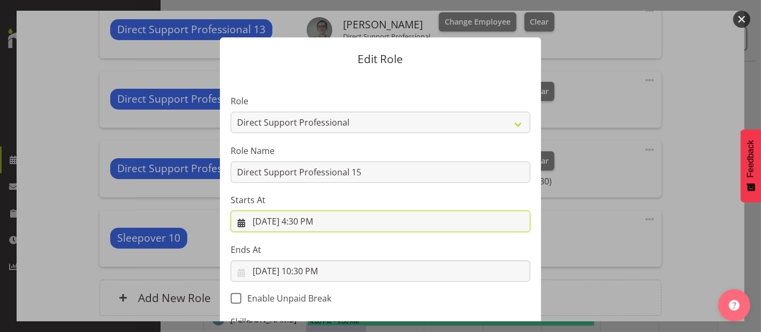
click at [323, 226] on input "9/26/2025, 4:30 PM" at bounding box center [381, 221] width 300 height 21
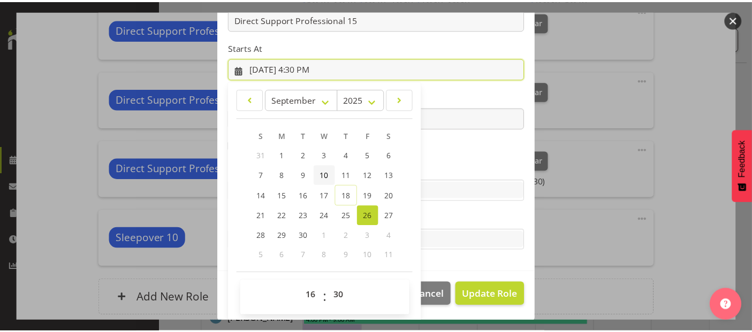
scroll to position [154, 0]
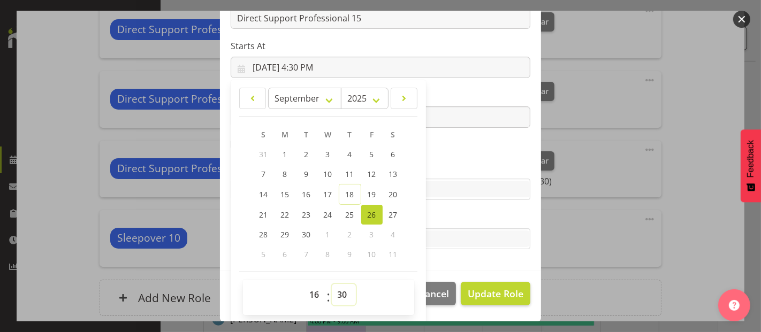
click at [341, 290] on select "00 01 02 03 04 05 06 07 08 09 10 11 12 13 14 15 16 17 18 19 20 21 22 23 24 25 2…" at bounding box center [344, 294] width 24 height 21
select select "0"
click at [332, 284] on select "00 01 02 03 04 05 06 07 08 09 10 11 12 13 14 15 16 17 18 19 20 21 22 23 24 25 2…" at bounding box center [344, 294] width 24 height 21
type input "9/26/2025, 4:00 PM"
click at [486, 293] on span "Update Role" at bounding box center [496, 294] width 56 height 14
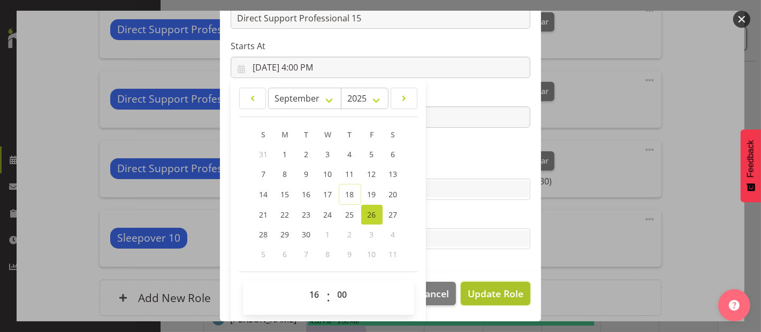
select select
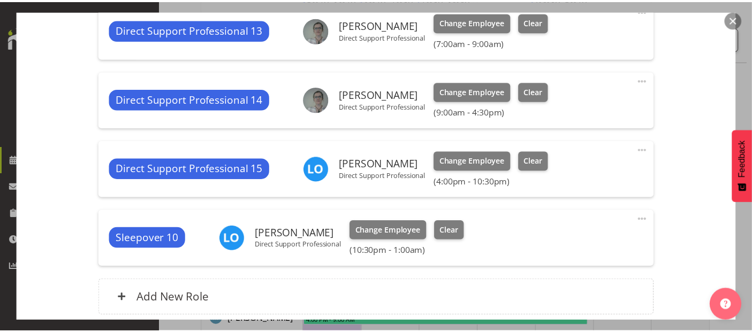
scroll to position [154, 0]
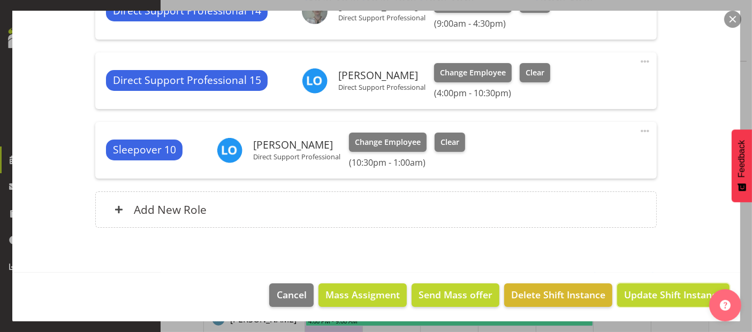
click at [657, 293] on span "Update Shift Instance" at bounding box center [673, 295] width 98 height 14
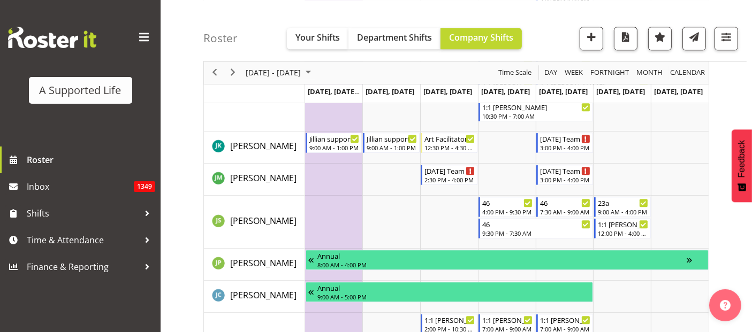
scroll to position [2837, 0]
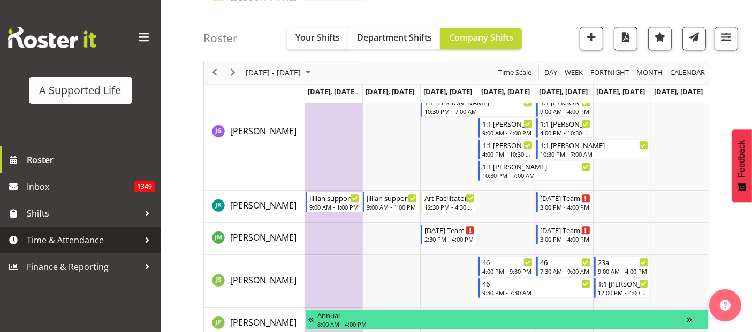
click at [84, 238] on span "Time & Attendance" at bounding box center [83, 240] width 112 height 16
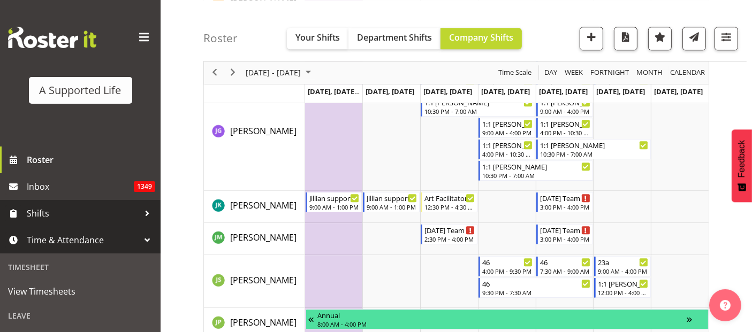
click at [68, 219] on span "Shifts" at bounding box center [83, 213] width 112 height 16
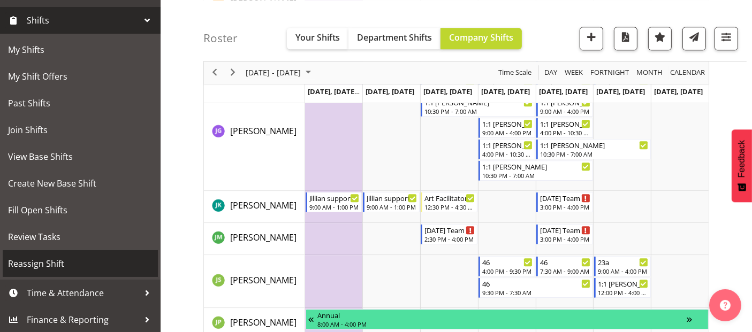
scroll to position [194, 0]
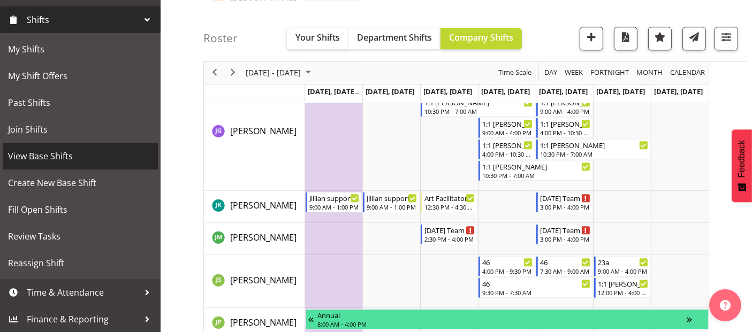
click at [79, 162] on span "View Base Shifts" at bounding box center [80, 156] width 144 height 16
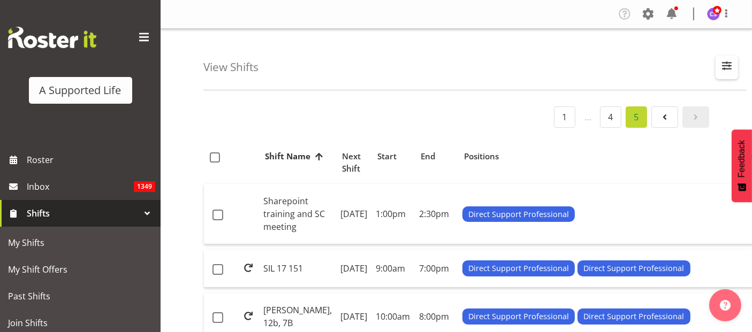
click at [722, 66] on span "button" at bounding box center [727, 66] width 14 height 14
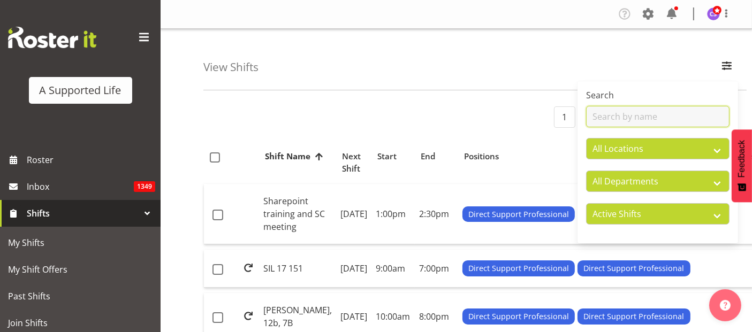
click at [642, 111] on input "text" at bounding box center [657, 116] width 143 height 21
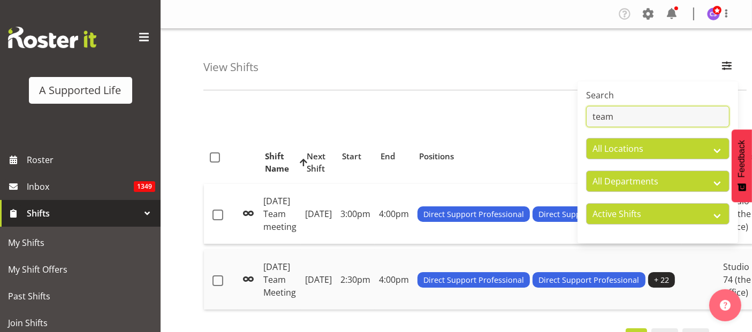
type input "team"
click at [287, 275] on td "[DATE] Team Meeting" at bounding box center [280, 280] width 42 height 60
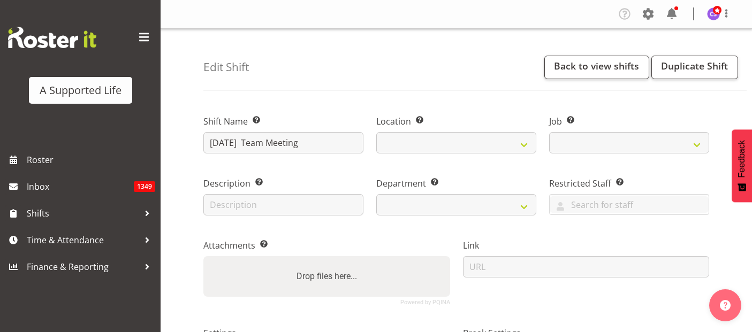
select select
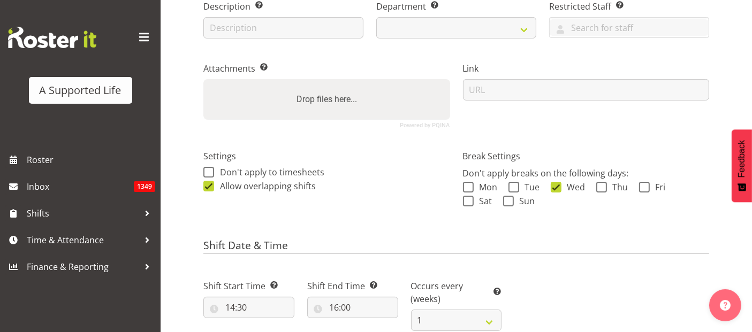
select select
select select "4112"
select select
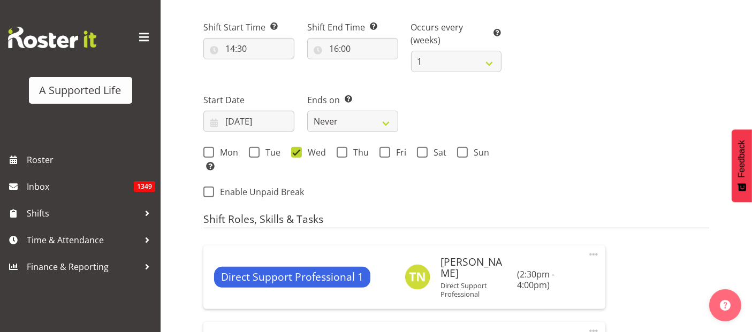
select select
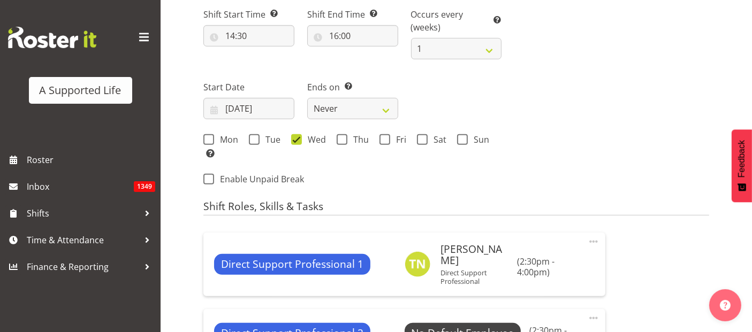
select select
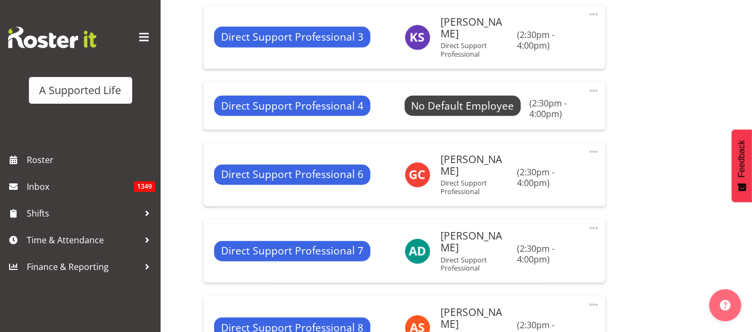
scroll to position [832, 0]
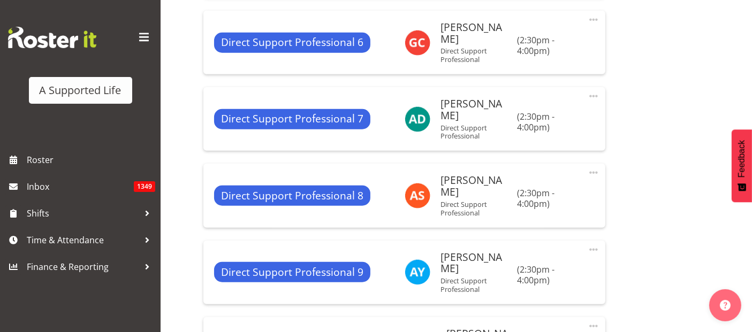
select select "490"
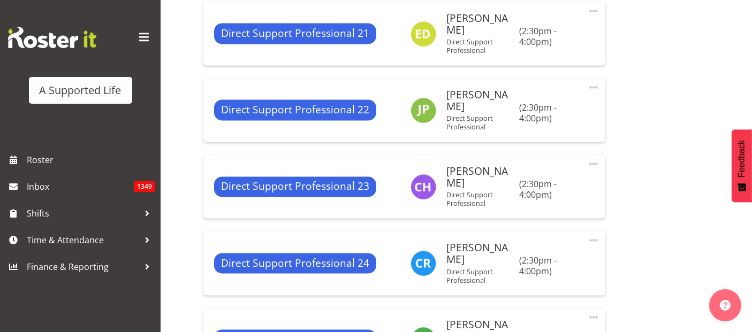
scroll to position [2140, 0]
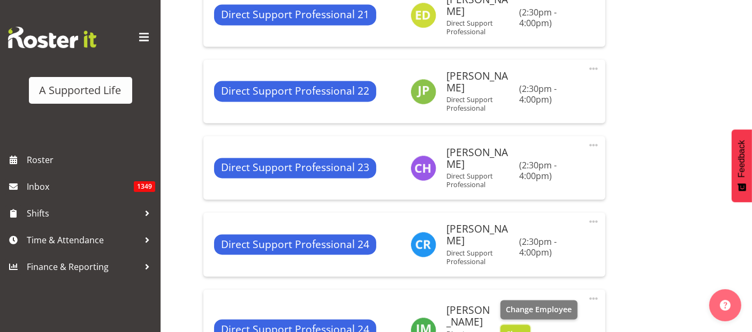
click at [520, 329] on span "Clear" at bounding box center [515, 335] width 19 height 12
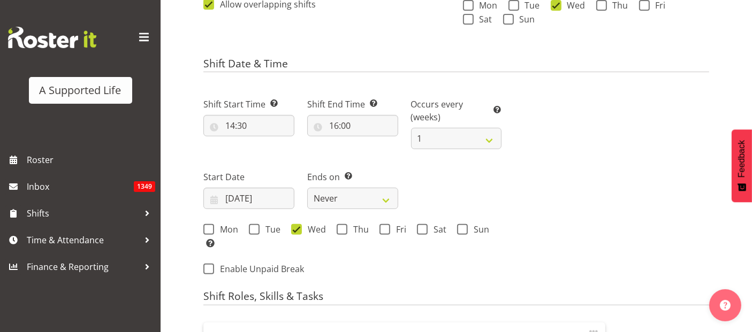
scroll to position [425, 0]
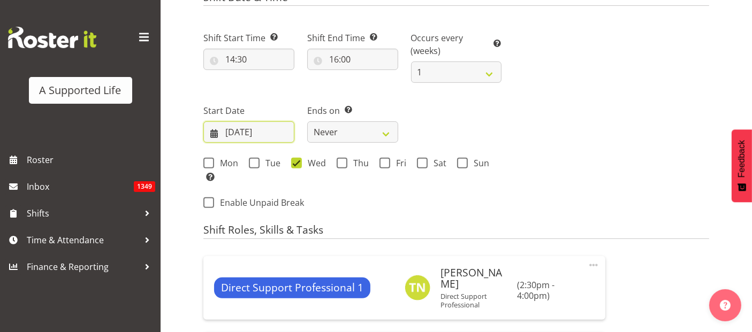
click at [252, 136] on input "[DATE]" at bounding box center [248, 131] width 91 height 21
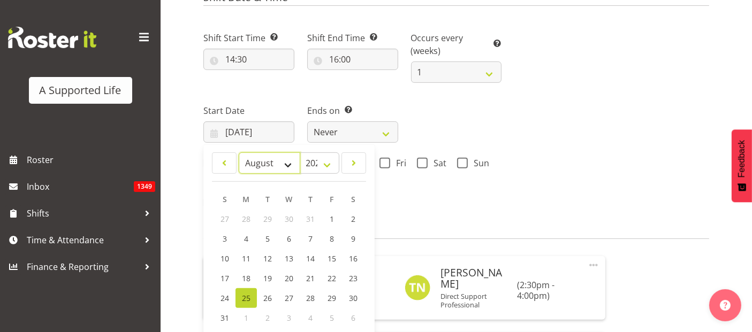
click at [268, 164] on select "January February March April May June July August September October November De…" at bounding box center [270, 163] width 62 height 21
select select "8"
click at [239, 153] on select "January February March April May June July August September October November De…" at bounding box center [270, 163] width 62 height 21
click at [314, 256] on span "18" at bounding box center [310, 259] width 9 height 10
type input "[DATE]"
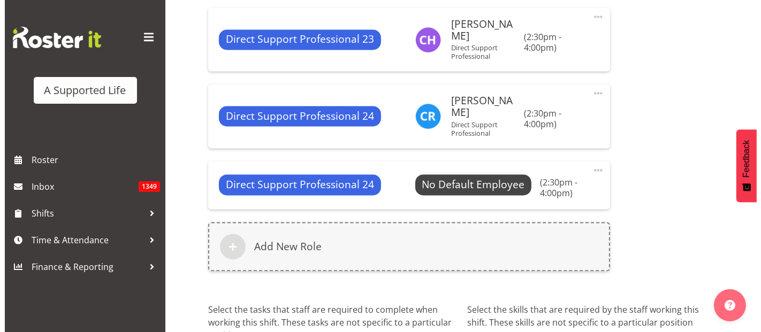
scroll to position [2245, 0]
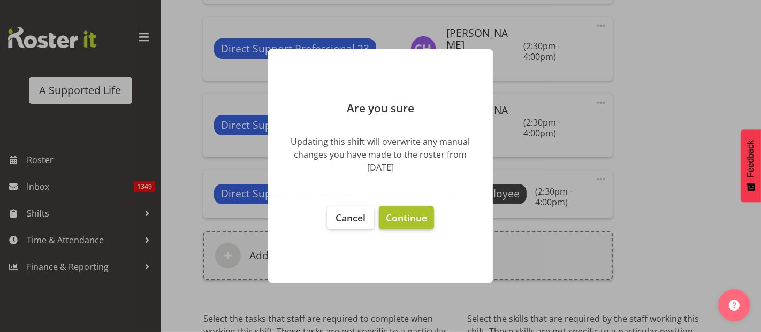
click at [409, 220] on span "Continue" at bounding box center [406, 217] width 41 height 13
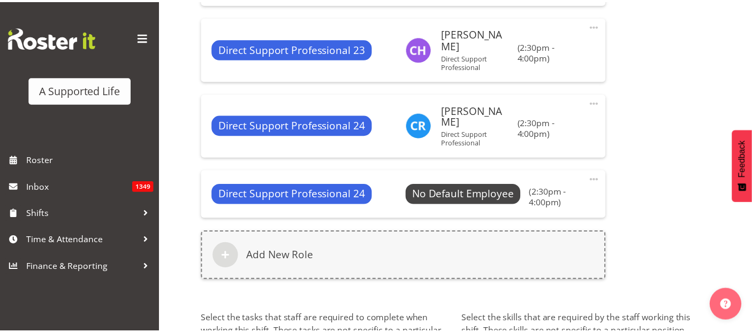
scroll to position [2268, 0]
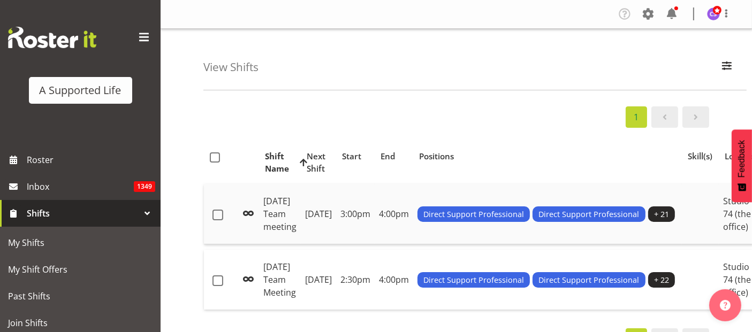
click at [276, 210] on td "[DATE] Team meeting" at bounding box center [280, 214] width 42 height 60
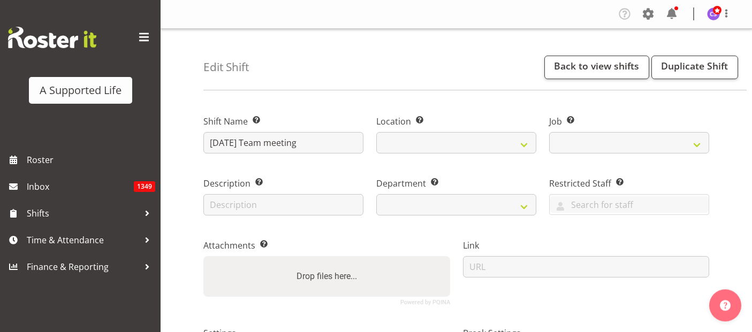
select select
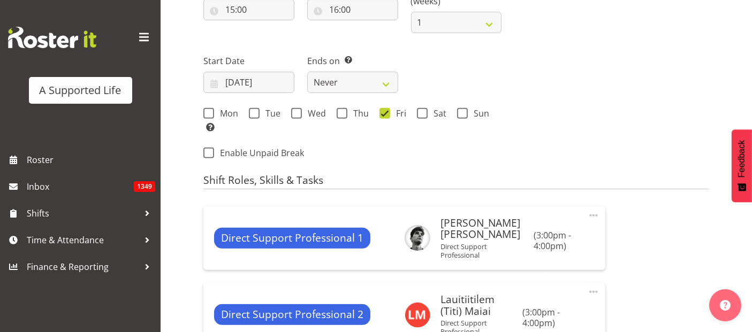
select select
select select "4112"
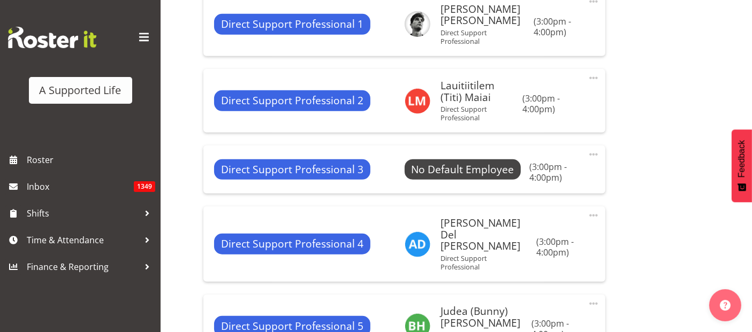
select select
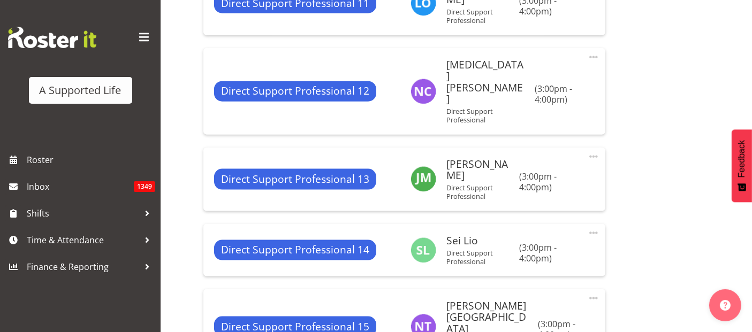
scroll to position [1367, 0]
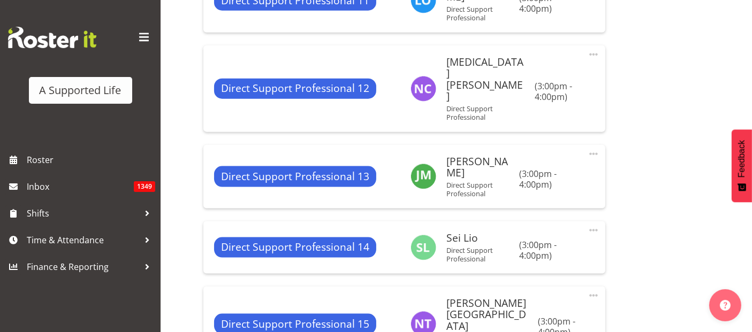
select select "490"
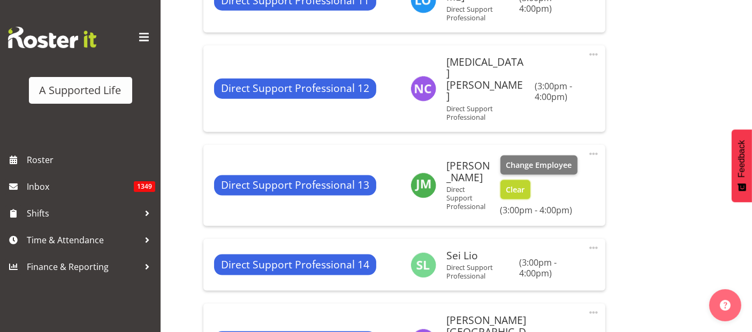
click at [521, 184] on span "Clear" at bounding box center [515, 190] width 19 height 12
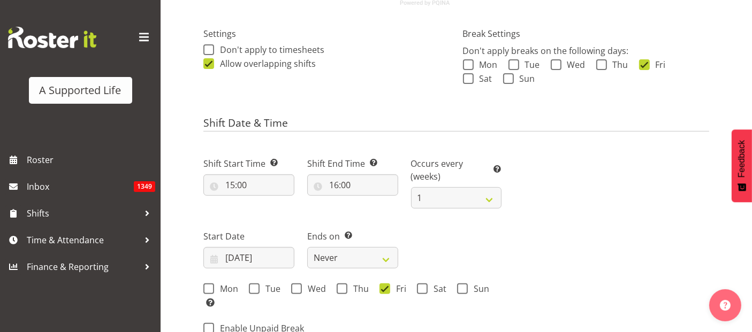
scroll to position [356, 0]
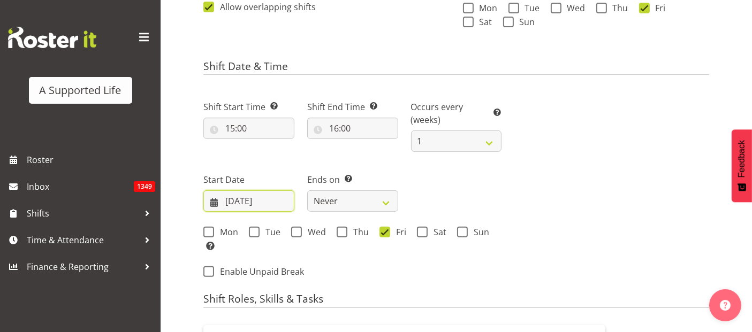
click at [260, 205] on input "[DATE]" at bounding box center [248, 200] width 91 height 21
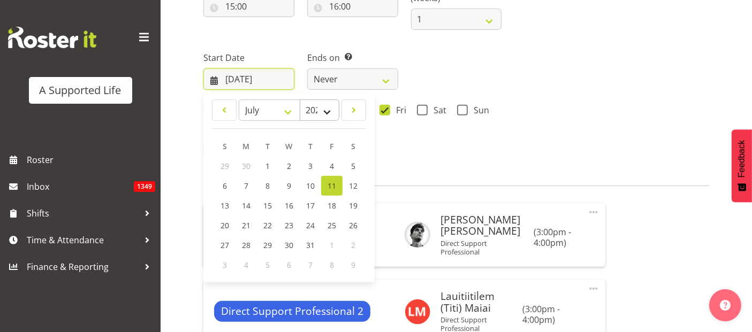
scroll to position [475, 0]
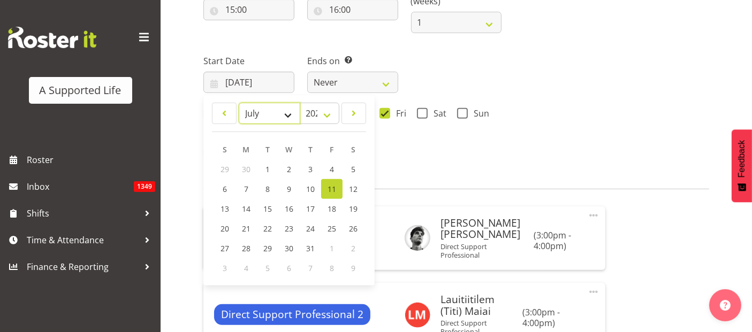
click at [286, 111] on select "January February March April May June July August September October November De…" at bounding box center [270, 113] width 62 height 21
select select "8"
click at [239, 103] on select "January February March April May June July August September October November De…" at bounding box center [270, 113] width 62 height 21
click at [311, 205] on span "18" at bounding box center [310, 209] width 9 height 10
type input "[DATE]"
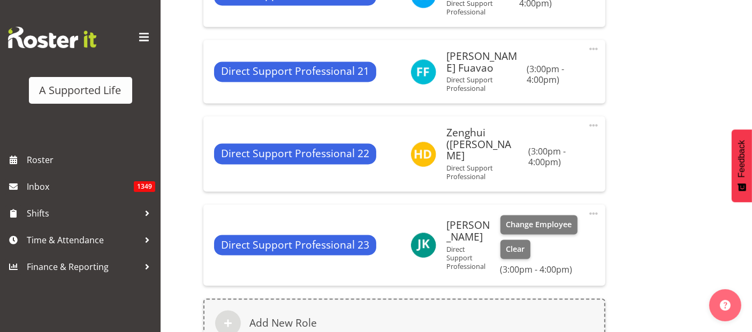
scroll to position [2165, 0]
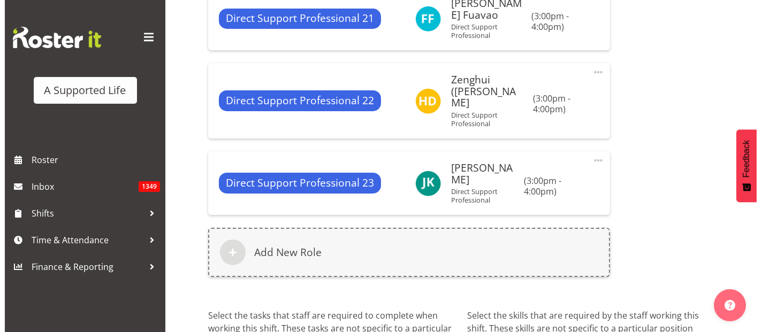
scroll to position [2168, 0]
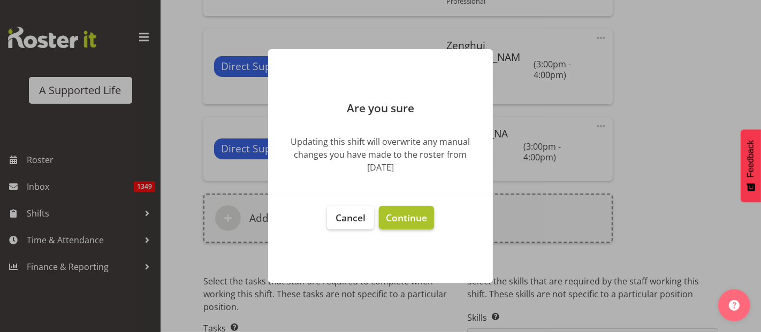
click at [423, 217] on span "Continue" at bounding box center [406, 217] width 41 height 13
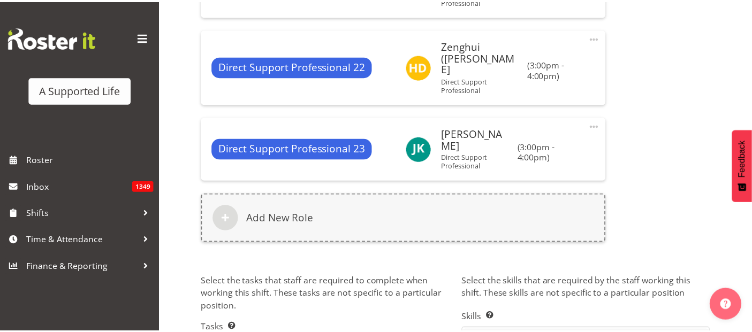
scroll to position [2199, 0]
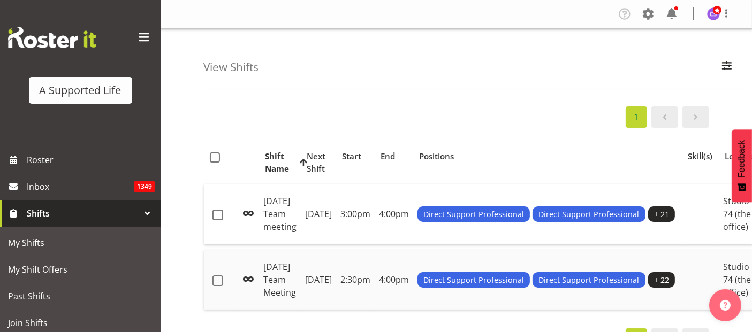
click at [321, 268] on td "[DATE]" at bounding box center [318, 280] width 35 height 60
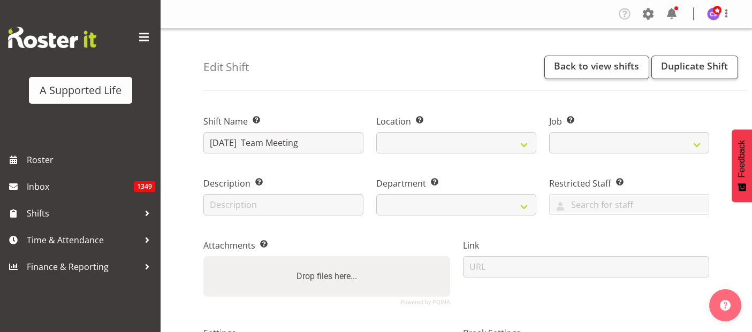
select select
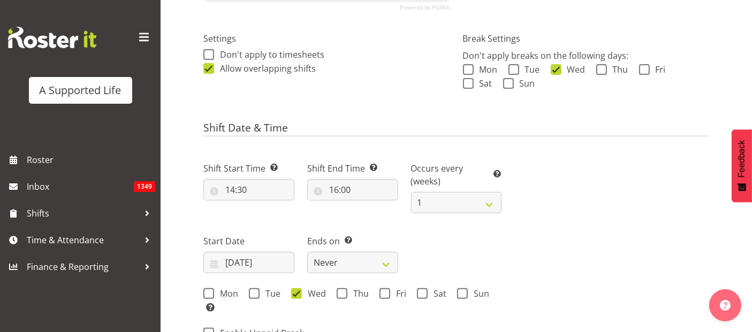
select select
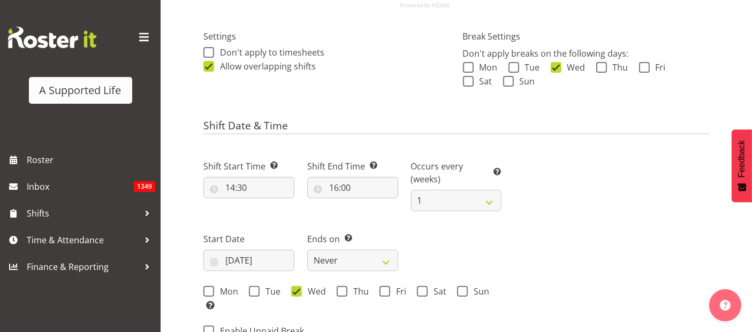
select select "4112"
select select
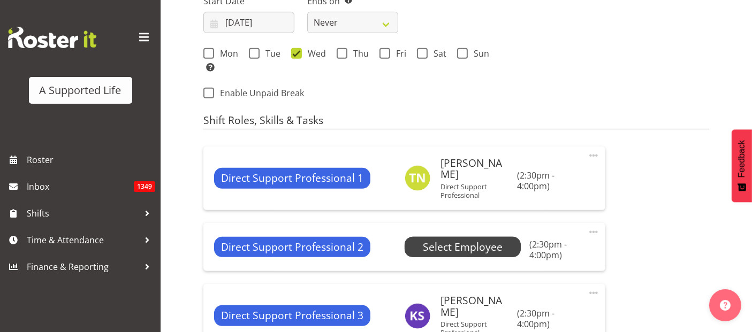
select select
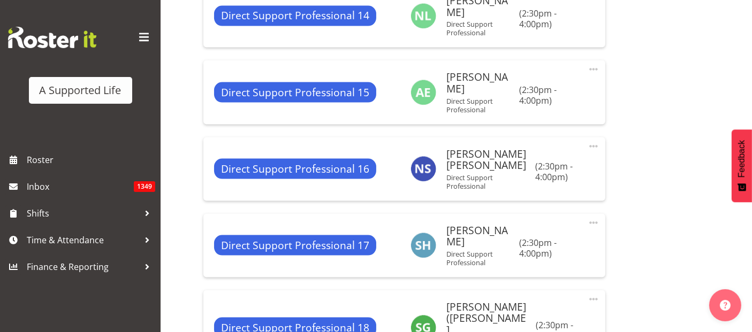
scroll to position [1656, 0]
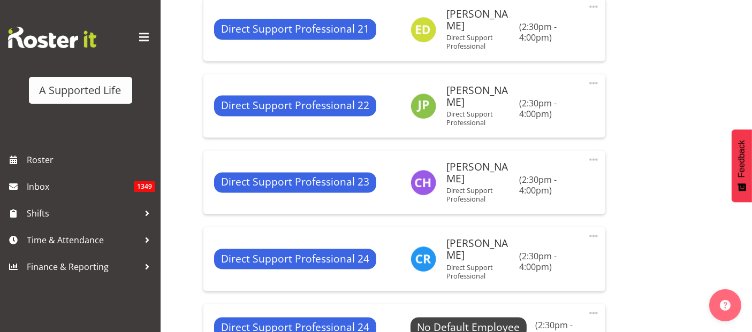
select select "490"
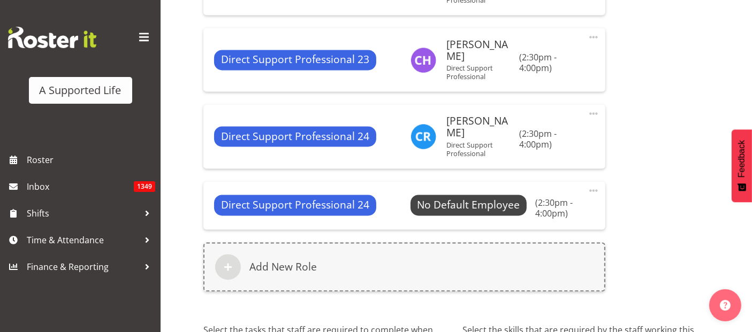
scroll to position [2250, 0]
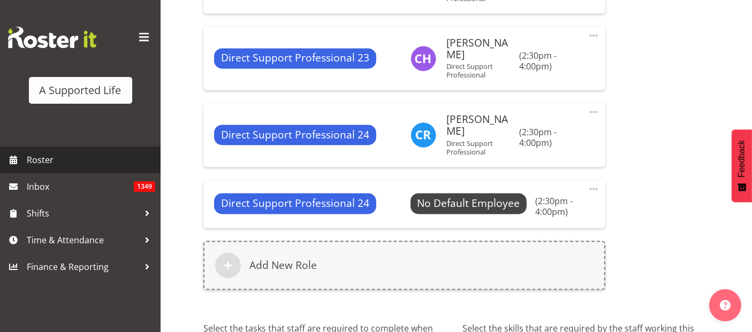
click at [58, 165] on span "Roster" at bounding box center [91, 160] width 128 height 16
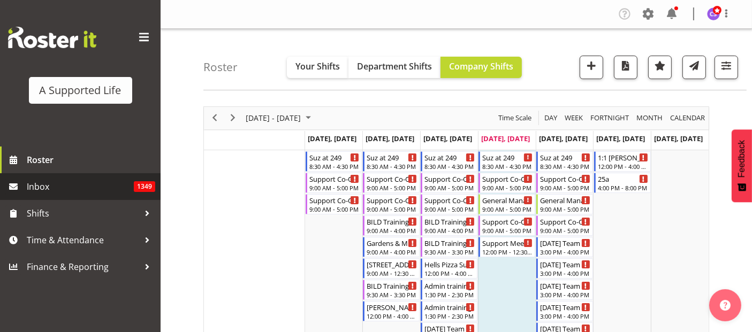
click at [137, 184] on span "1349" at bounding box center [144, 186] width 21 height 11
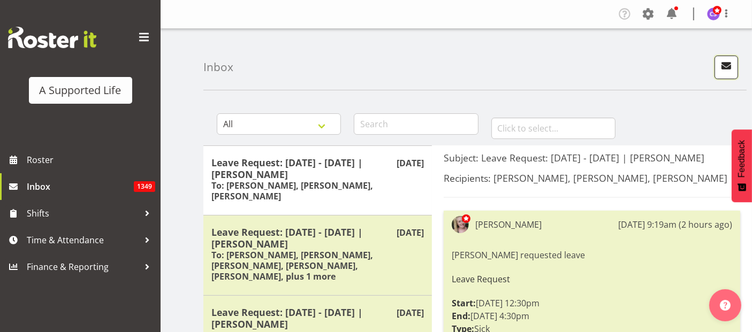
click at [716, 63] on button "button" at bounding box center [726, 68] width 24 height 24
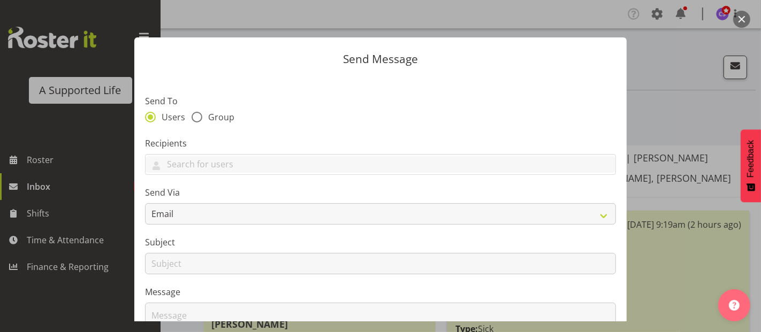
click at [677, 82] on div at bounding box center [380, 166] width 761 height 332
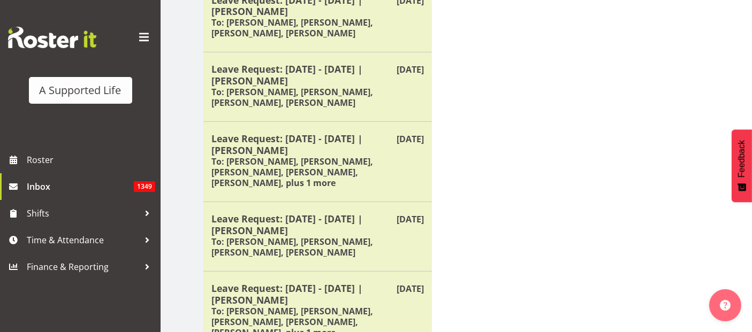
scroll to position [541, 0]
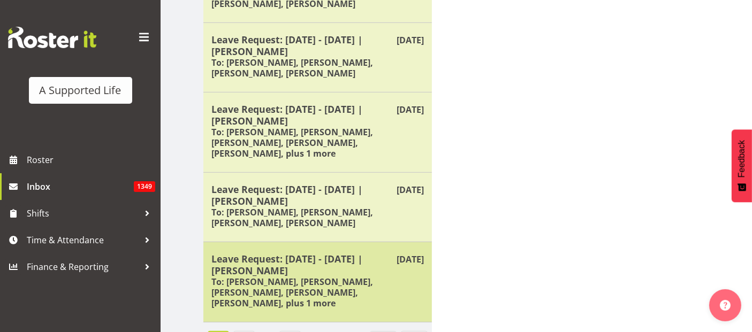
click at [358, 277] on h6 "To: Carissa Pereira, Chloe Spackman, Monica Munro, Jessica Clark, Silke Carter,…" at bounding box center [317, 293] width 212 height 32
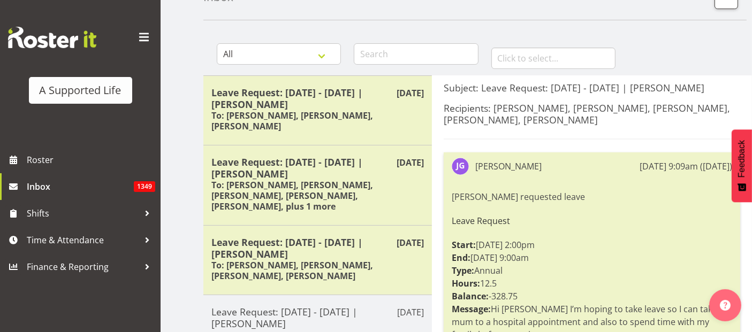
scroll to position [0, 0]
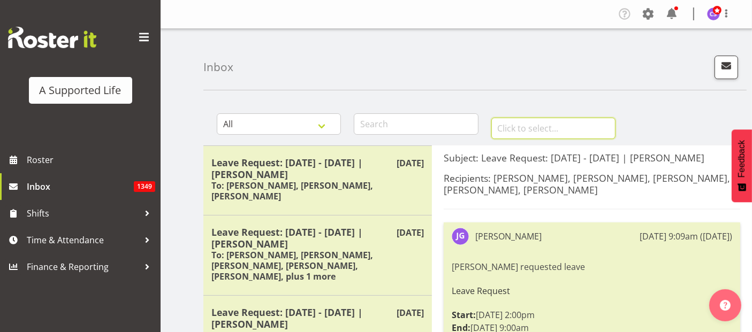
click at [519, 132] on input "text" at bounding box center [553, 128] width 124 height 21
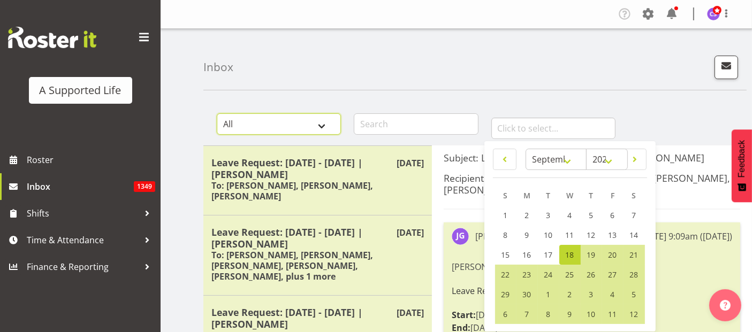
click at [325, 128] on select "All General Shift Offers Shift Swap Offers Leave Requests" at bounding box center [279, 123] width 124 height 21
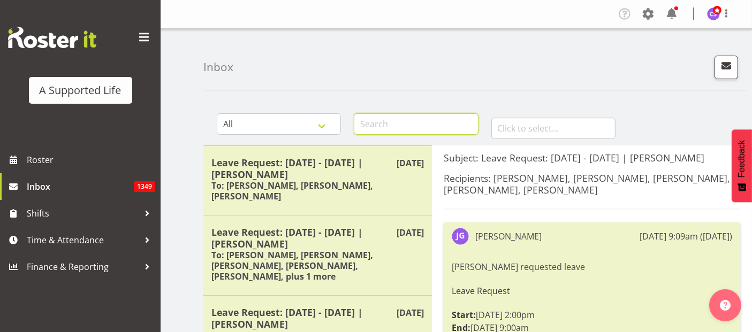
click at [439, 124] on input "text" at bounding box center [416, 123] width 124 height 21
click at [350, 79] on div "Inbox" at bounding box center [474, 60] width 543 height 62
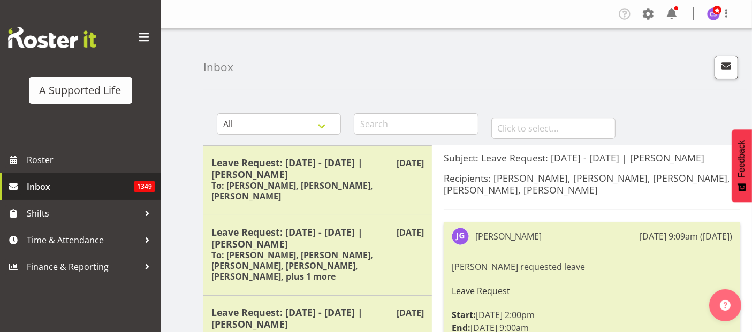
drag, startPoint x: 88, startPoint y: 182, endPoint x: 96, endPoint y: 173, distance: 12.1
click at [96, 173] on link "Inbox 1349" at bounding box center [80, 186] width 161 height 27
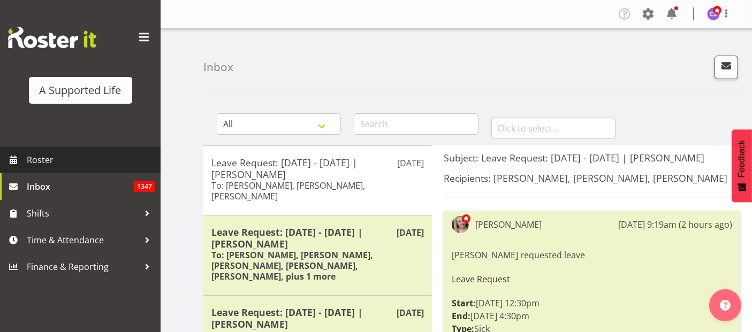
click at [33, 161] on span "Roster" at bounding box center [91, 160] width 128 height 16
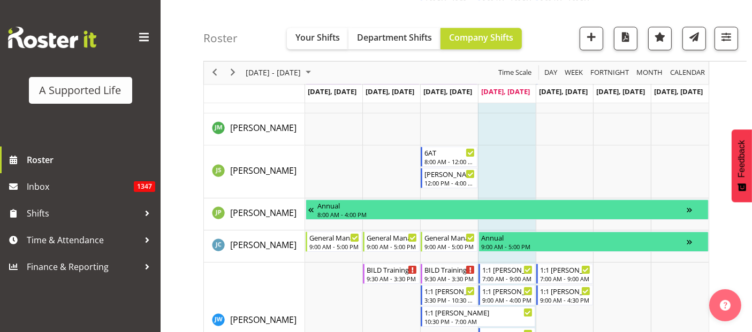
scroll to position [3344, 0]
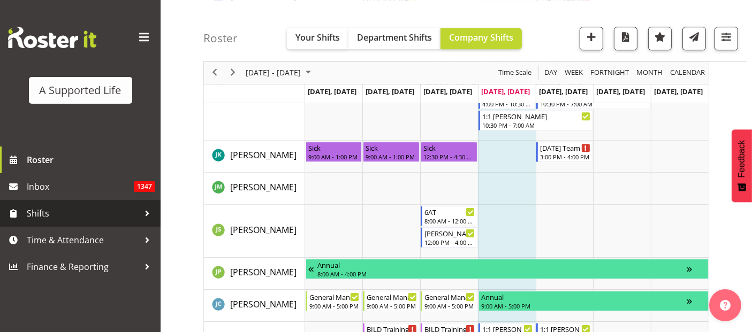
click at [44, 213] on span "Shifts" at bounding box center [83, 213] width 112 height 16
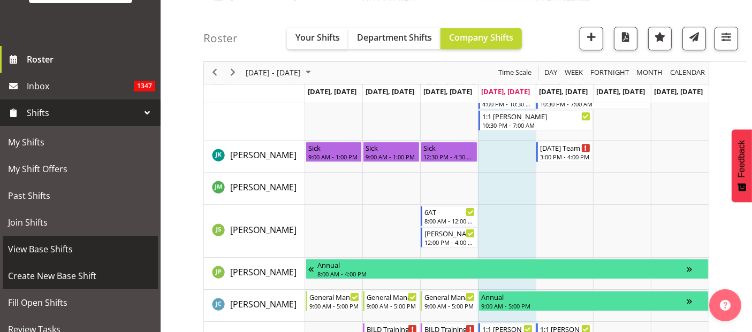
scroll to position [119, 0]
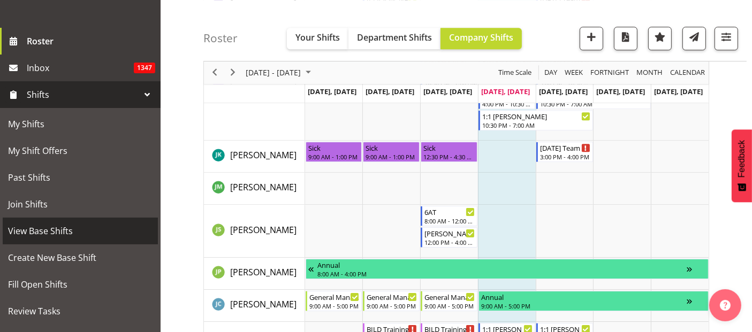
click at [81, 235] on span "View Base Shifts" at bounding box center [80, 231] width 144 height 16
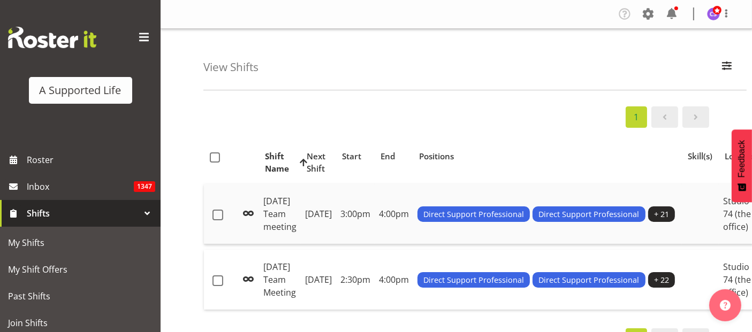
click at [291, 224] on td "[DATE] Team meeting" at bounding box center [280, 214] width 42 height 60
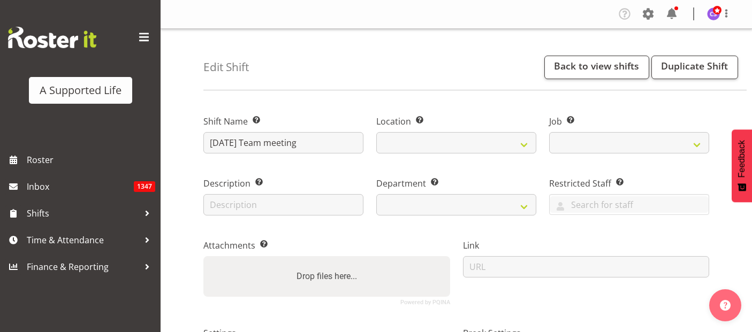
select select
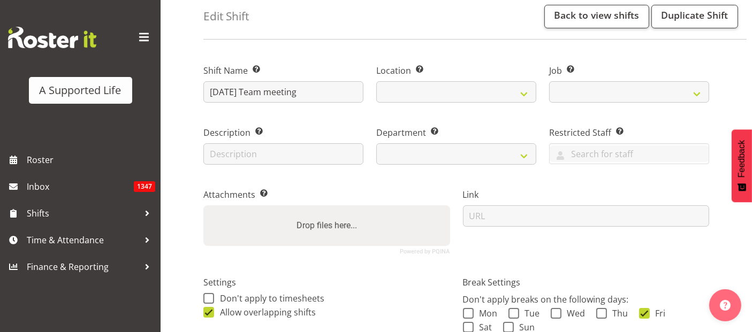
select select "4112"
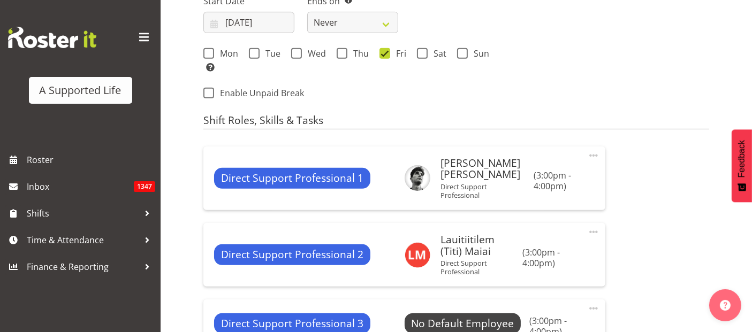
select select
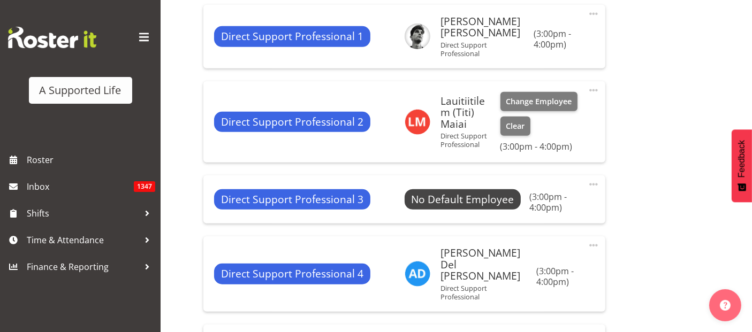
select select
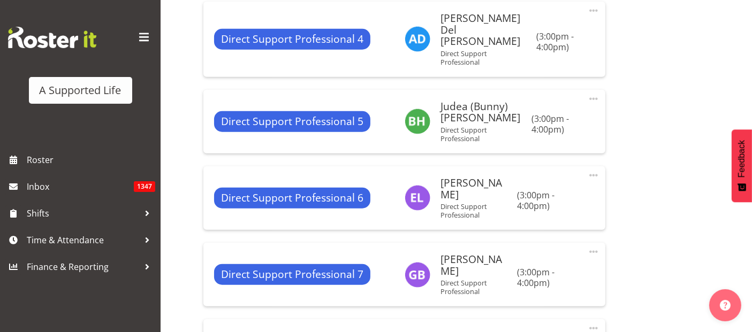
select select
select select "564"
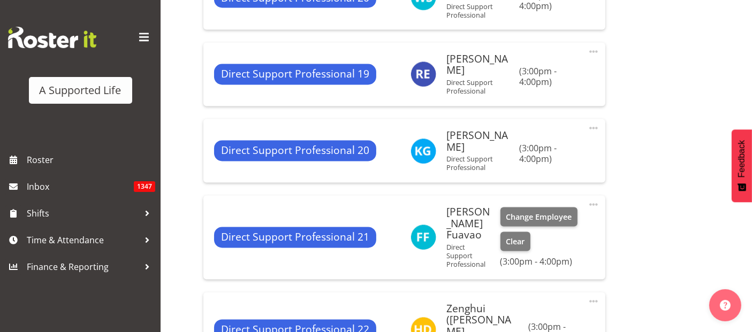
scroll to position [1986, 0]
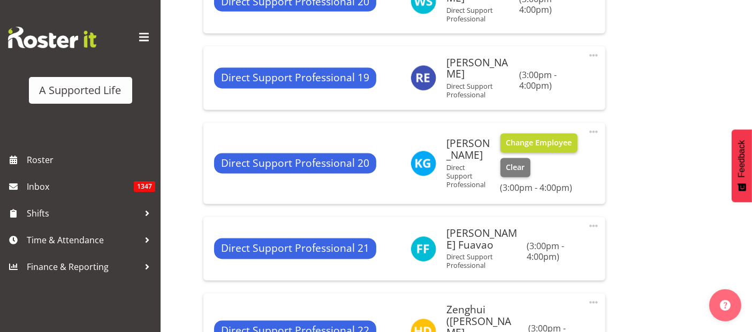
select select "490"
click at [522, 162] on span "Clear" at bounding box center [515, 168] width 19 height 12
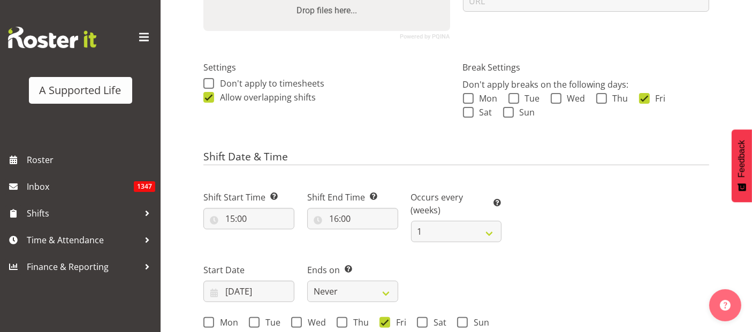
scroll to position [262, 0]
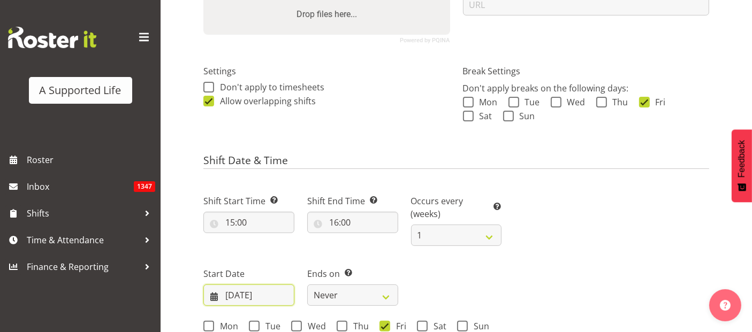
click at [265, 293] on input "[DATE]" at bounding box center [248, 295] width 91 height 21
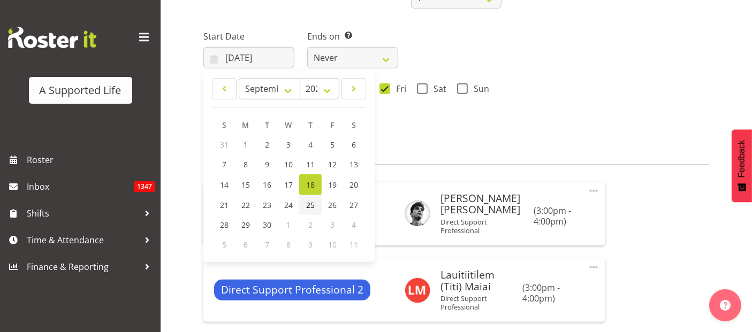
click at [308, 204] on span "25" at bounding box center [310, 205] width 9 height 10
type input "[DATE]"
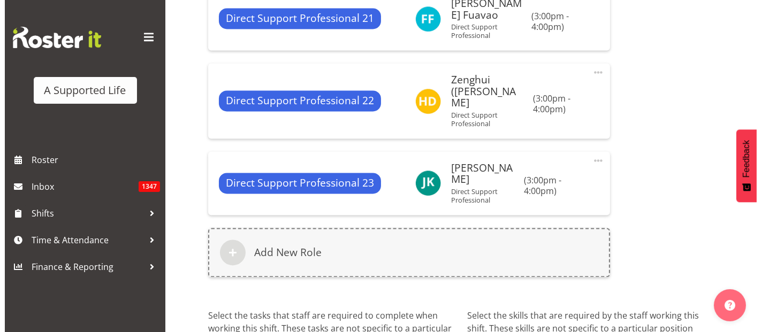
scroll to position [2152, 0]
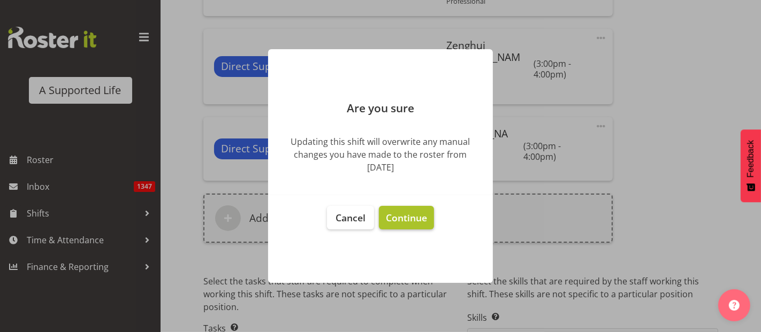
click at [407, 216] on span "Continue" at bounding box center [406, 217] width 41 height 13
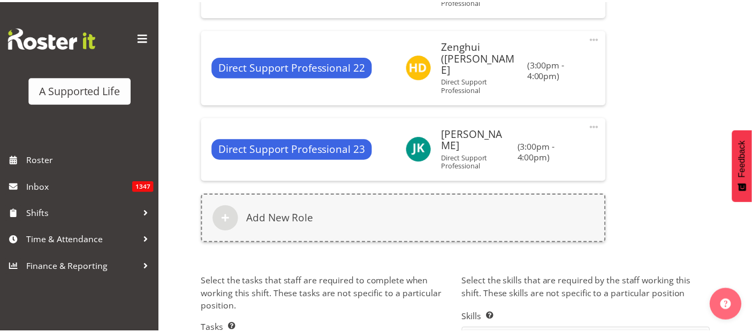
scroll to position [2184, 0]
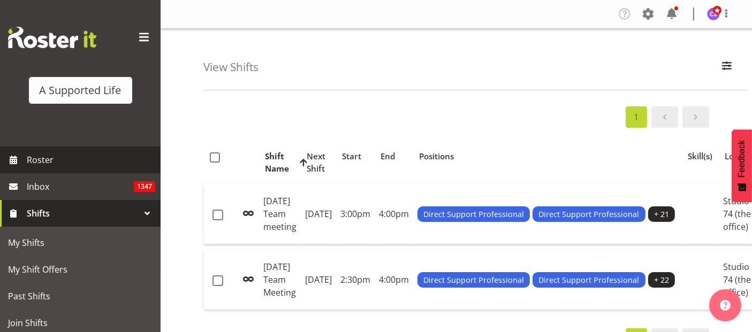
click at [50, 156] on span "Roster" at bounding box center [91, 160] width 128 height 16
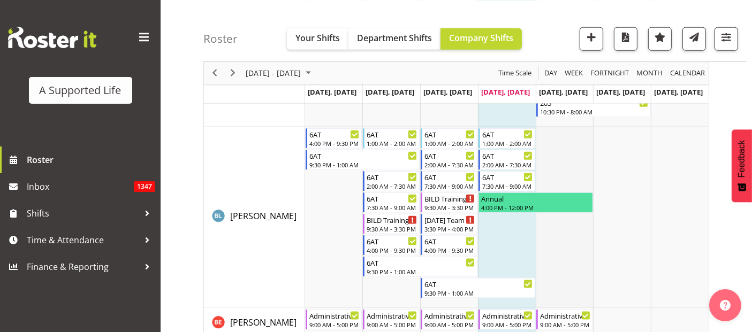
scroll to position [1486, 0]
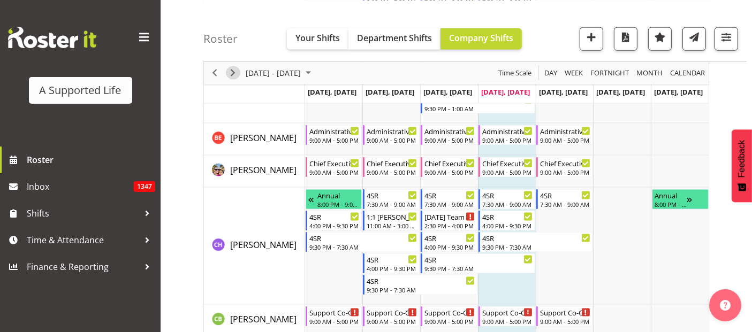
click at [235, 70] on span "Next" at bounding box center [232, 72] width 13 height 13
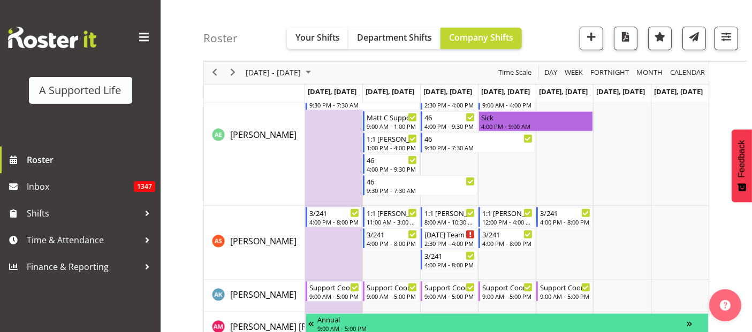
scroll to position [535, 0]
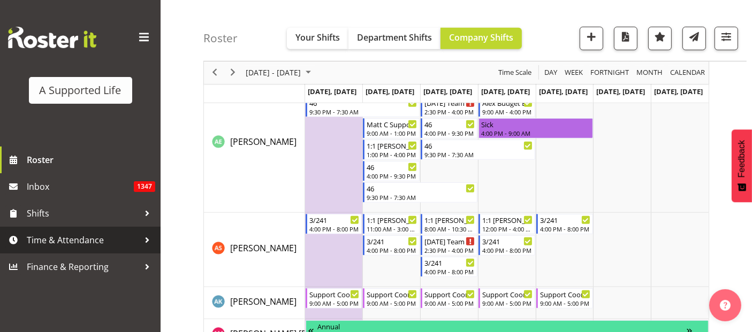
click at [80, 239] on span "Time & Attendance" at bounding box center [83, 240] width 112 height 16
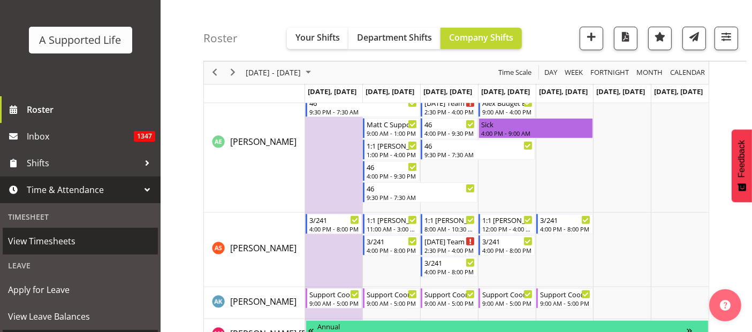
scroll to position [119, 0]
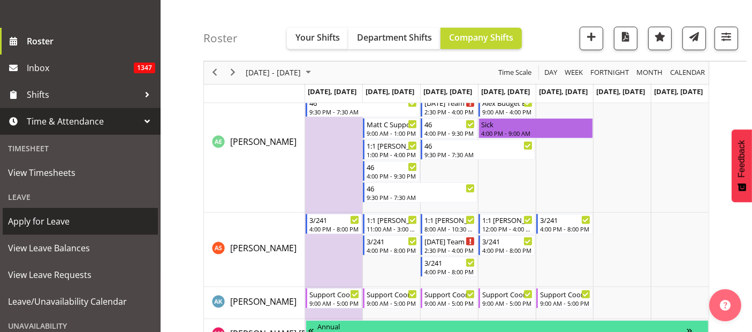
click at [58, 215] on span "Apply for Leave" at bounding box center [80, 222] width 144 height 16
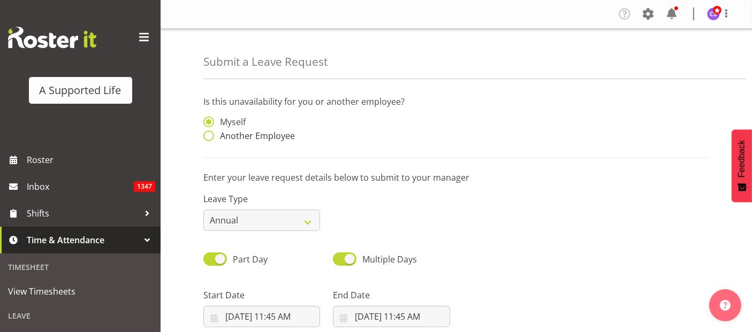
click at [205, 134] on span at bounding box center [208, 136] width 11 height 11
click at [205, 134] on input "Another Employee" at bounding box center [206, 136] width 7 height 7
radio input "true"
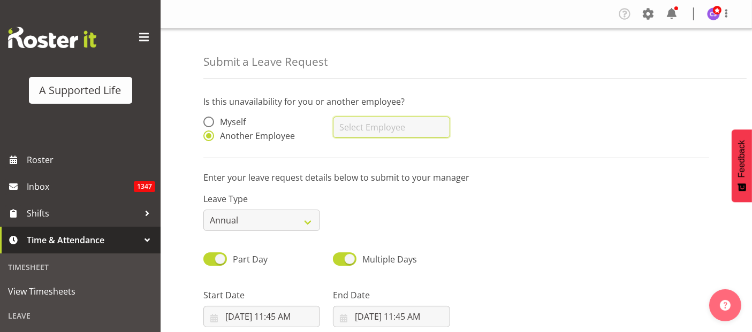
click at [335, 132] on input "text" at bounding box center [391, 127] width 117 height 21
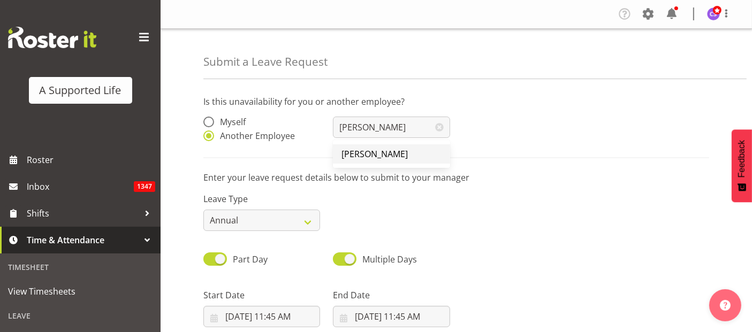
click at [350, 157] on span "[PERSON_NAME]" at bounding box center [374, 154] width 66 height 12
type input "[PERSON_NAME]"
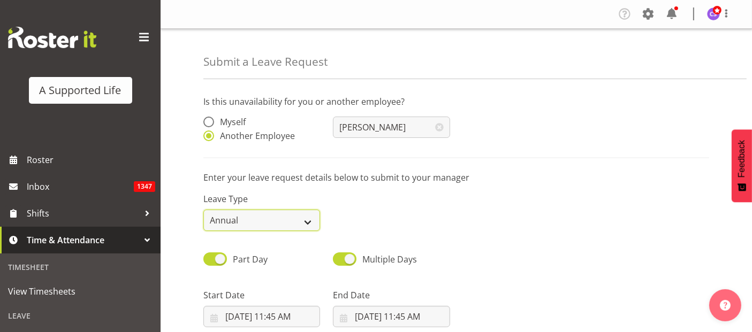
click at [278, 219] on select "Annual Sick Bereavement Domestic Violence Parental Jury Service Day In [GEOGRAP…" at bounding box center [261, 220] width 117 height 21
select select "Bereavement"
click at [203, 210] on select "Annual Sick Bereavement Domestic Violence Parental Jury Service Day In [GEOGRAP…" at bounding box center [261, 220] width 117 height 21
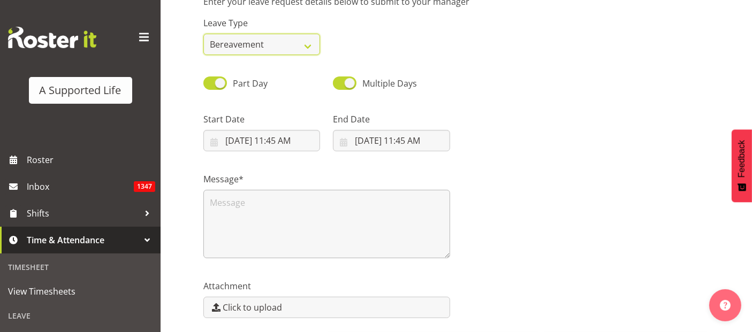
scroll to position [178, 0]
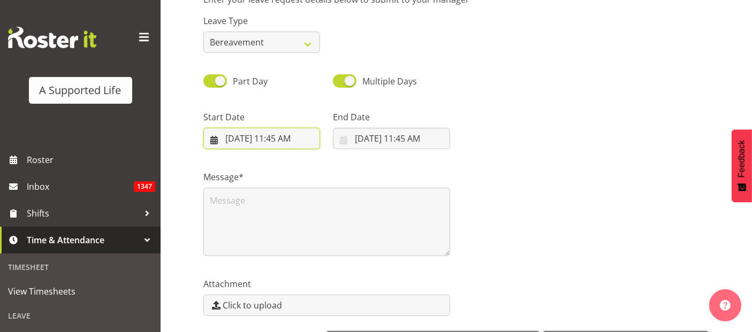
click at [263, 132] on input "[DATE] 11:45 AM" at bounding box center [261, 138] width 117 height 21
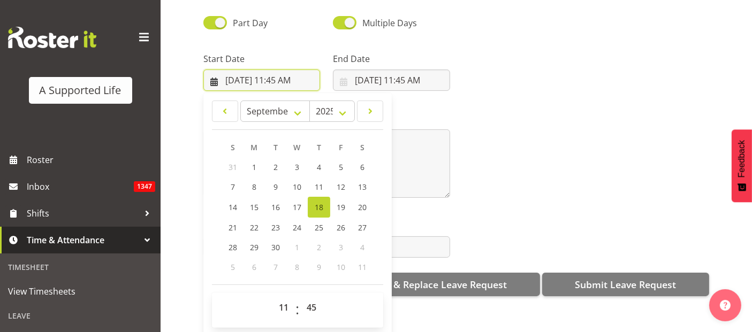
scroll to position [217, 0]
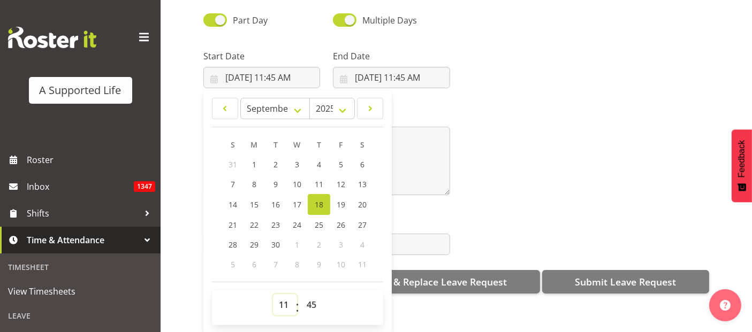
drag, startPoint x: 279, startPoint y: 297, endPoint x: 279, endPoint y: 287, distance: 9.6
click at [279, 297] on select "00 01 02 03 04 05 06 07 08 09 10 11 12 13 14 15 16 17 18 19 20 21 22 23" at bounding box center [285, 304] width 24 height 21
select select "9"
click at [273, 294] on select "00 01 02 03 04 05 06 07 08 09 10 11 12 13 14 15 16 17 18 19 20 21 22 23" at bounding box center [285, 304] width 24 height 21
type input "[DATE] 9:45 AM"
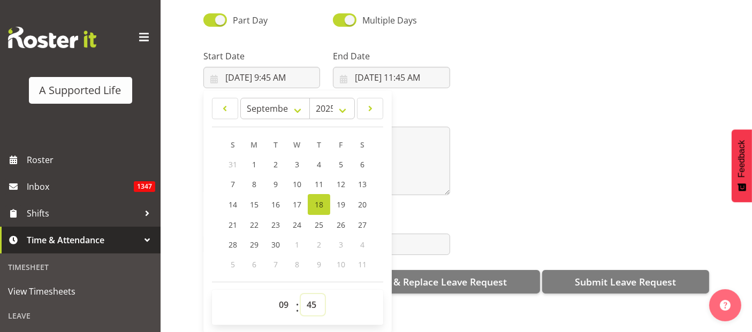
drag, startPoint x: 308, startPoint y: 293, endPoint x: 312, endPoint y: 287, distance: 7.4
click at [309, 294] on select "00 01 02 03 04 05 06 07 08 09 10 11 12 13 14 15 16 17 18 19 20 21 22 23 24 25 2…" at bounding box center [313, 304] width 24 height 21
select select "0"
click at [301, 294] on select "00 01 02 03 04 05 06 07 08 09 10 11 12 13 14 15 16 17 18 19 20 21 22 23 24 25 2…" at bounding box center [313, 304] width 24 height 21
type input "[DATE] 9:00 AM"
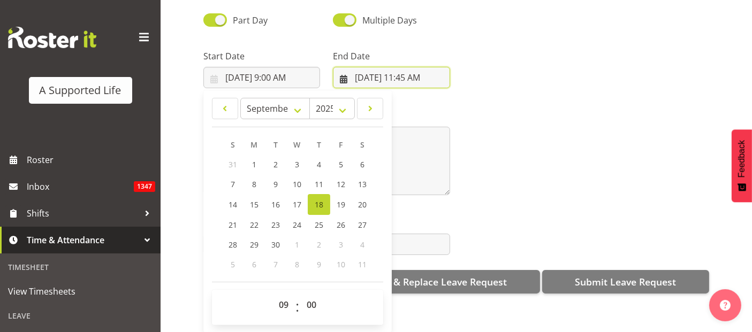
click at [394, 69] on input "[DATE] 11:45 AM" at bounding box center [391, 77] width 117 height 21
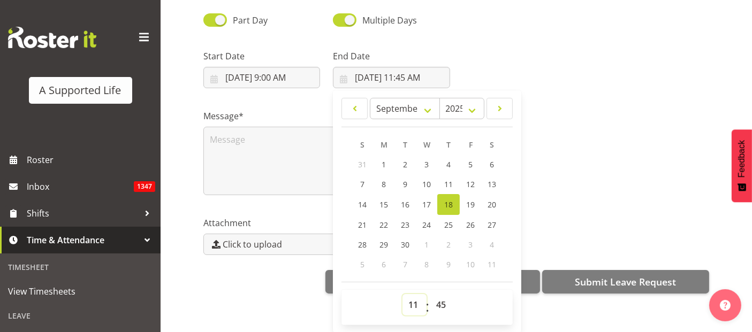
click at [411, 294] on select "00 01 02 03 04 05 06 07 08 09 10 11 12 13 14 15 16 17 18 19 20 21 22 23" at bounding box center [414, 304] width 24 height 21
select select "17"
click at [402, 294] on select "00 01 02 03 04 05 06 07 08 09 10 11 12 13 14 15 16 17 18 19 20 21 22 23" at bounding box center [414, 304] width 24 height 21
type input "[DATE] 5:45 PM"
drag, startPoint x: 438, startPoint y: 299, endPoint x: 438, endPoint y: 288, distance: 10.7
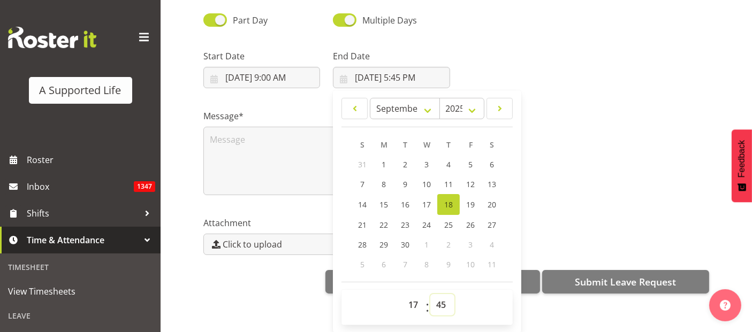
click at [438, 299] on select "00 01 02 03 04 05 06 07 08 09 10 11 12 13 14 15 16 17 18 19 20 21 22 23 24 25 2…" at bounding box center [442, 304] width 24 height 21
select select "0"
click at [430, 294] on select "00 01 02 03 04 05 06 07 08 09 10 11 12 13 14 15 16 17 18 19 20 21 22 23 24 25 2…" at bounding box center [442, 304] width 24 height 21
click at [424, 200] on span "17" at bounding box center [426, 205] width 9 height 10
type input "[DATE] 5:00 PM"
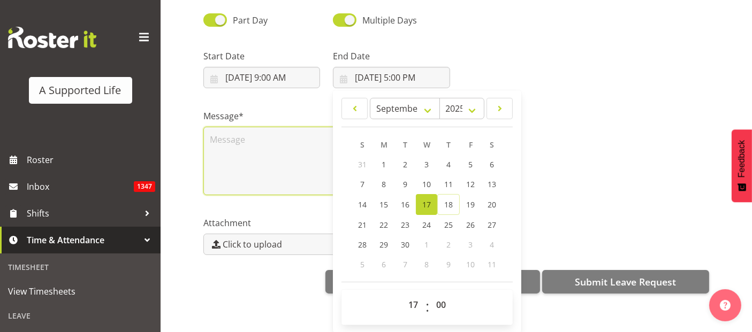
click at [219, 140] on textarea at bounding box center [326, 161] width 247 height 68
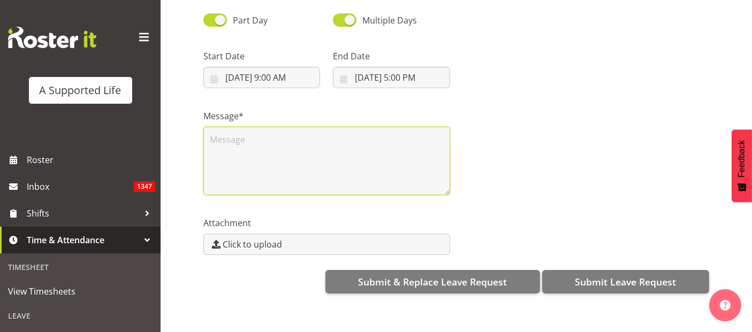
scroll to position [0, 0]
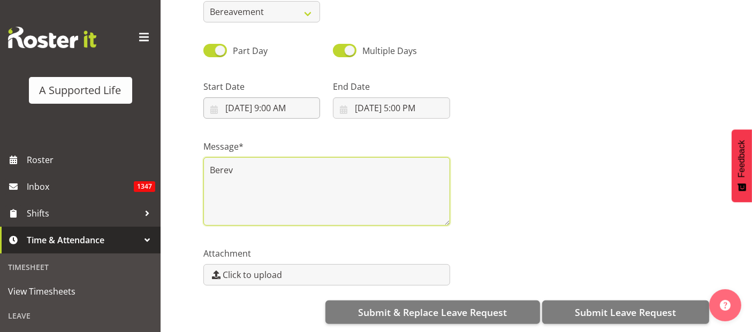
type textarea "Berev"
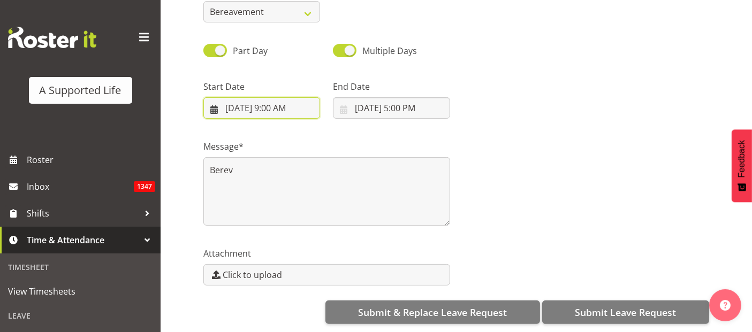
click at [243, 102] on input "[DATE] 9:00 AM" at bounding box center [261, 107] width 117 height 21
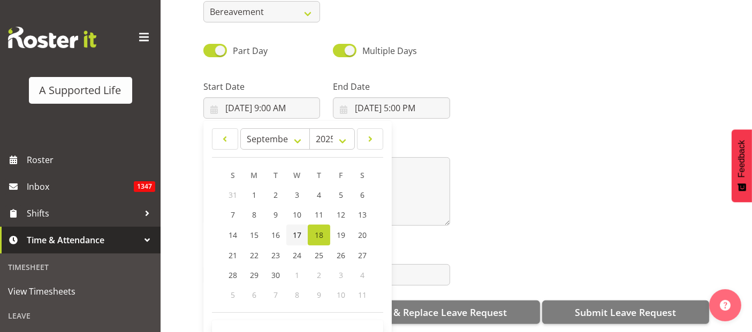
click at [298, 230] on span "17" at bounding box center [297, 235] width 9 height 10
type input "[DATE] 9:00 AM"
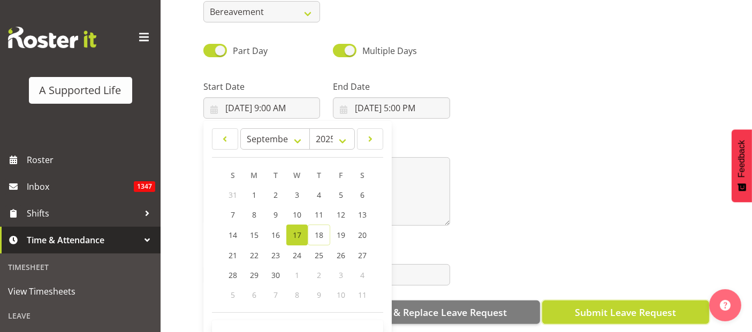
click at [598, 306] on span "Submit Leave Request" at bounding box center [625, 313] width 101 height 14
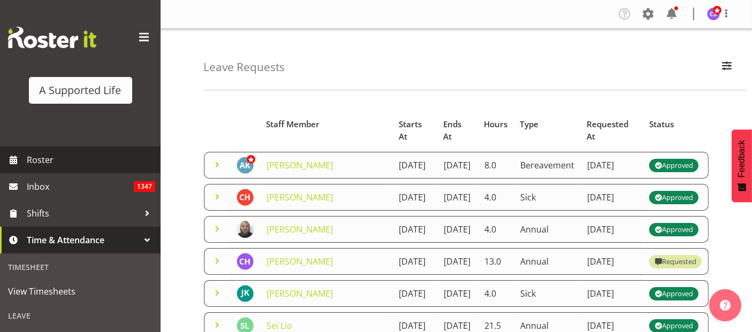
click at [50, 159] on span "Roster" at bounding box center [91, 160] width 128 height 16
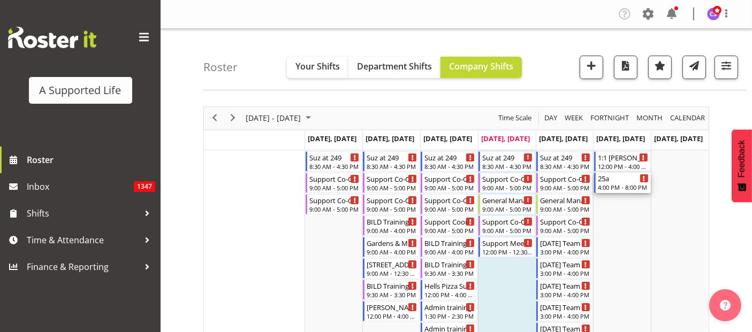
click at [615, 184] on div "4:00 PM - 8:00 PM" at bounding box center [623, 187] width 51 height 9
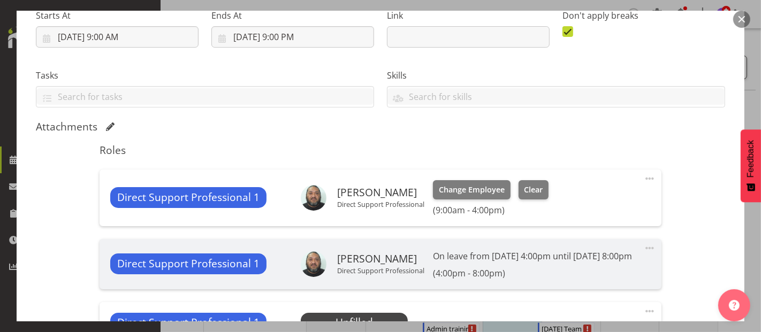
select select "4112"
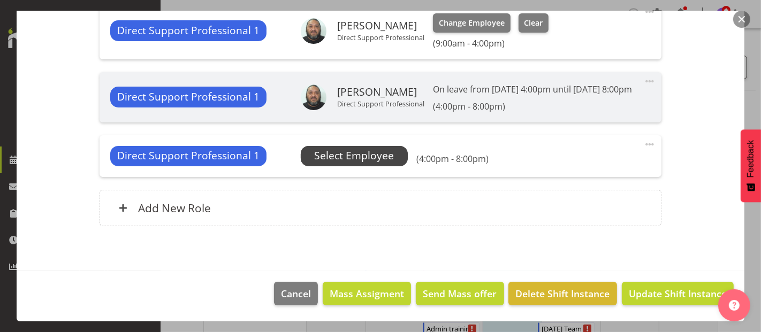
click at [352, 163] on span "Select Employee" at bounding box center [354, 156] width 80 height 16
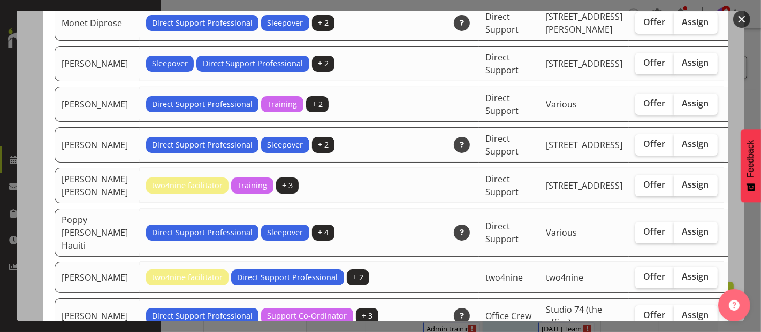
scroll to position [2378, 0]
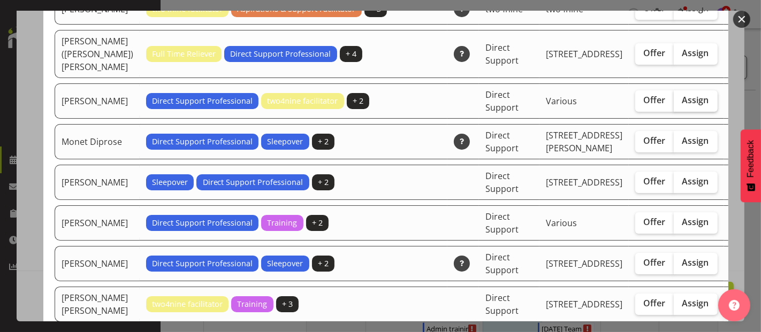
click at [682, 105] on span "Assign" at bounding box center [695, 100] width 27 height 11
click at [674, 104] on input "Assign" at bounding box center [677, 100] width 7 height 7
checkbox input "true"
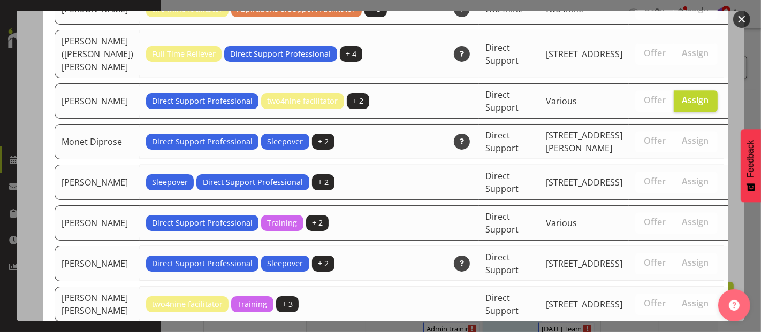
scroll to position [3570, 0]
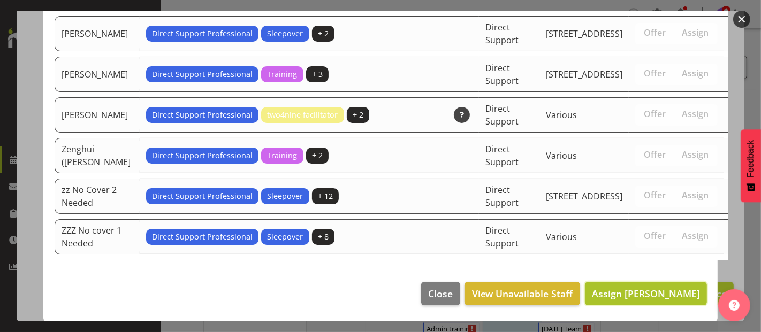
click at [658, 298] on span "Assign [PERSON_NAME]" at bounding box center [646, 293] width 108 height 13
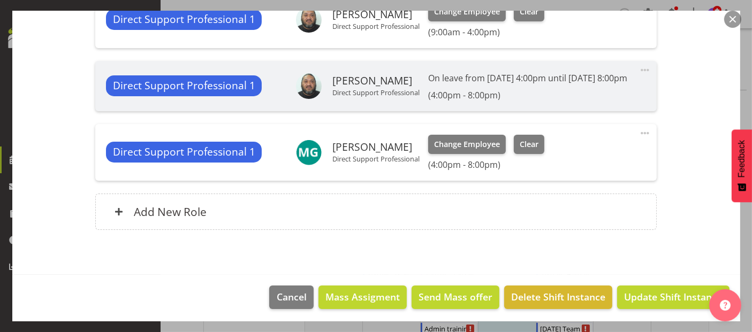
click at [639, 140] on span at bounding box center [644, 133] width 13 height 13
click at [588, 164] on link "Edit" at bounding box center [599, 156] width 103 height 19
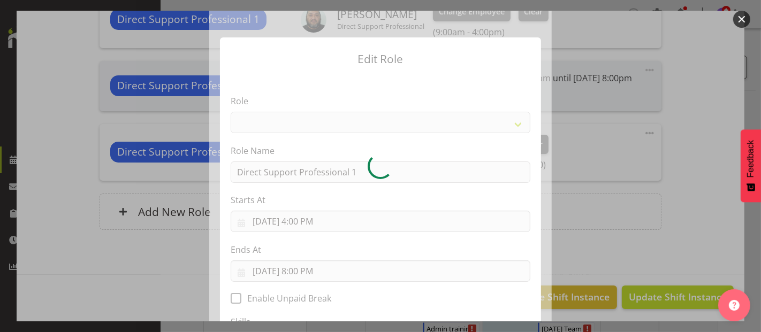
select select "519"
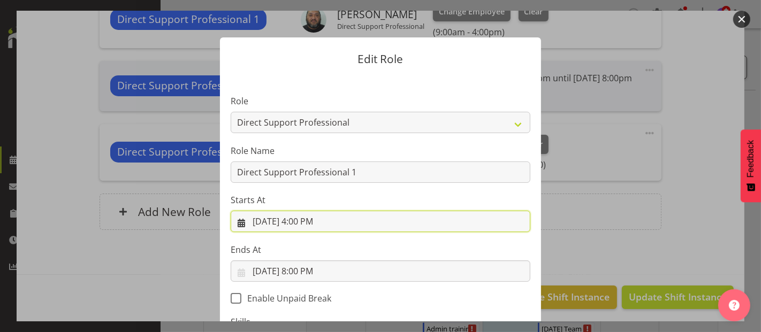
click at [319, 221] on input "[DATE] 4:00 PM" at bounding box center [381, 221] width 300 height 21
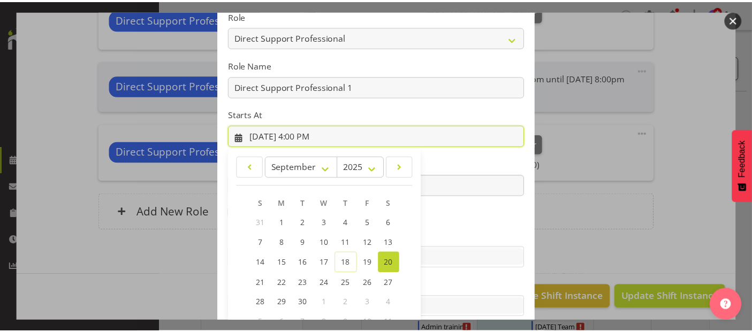
scroll to position [154, 0]
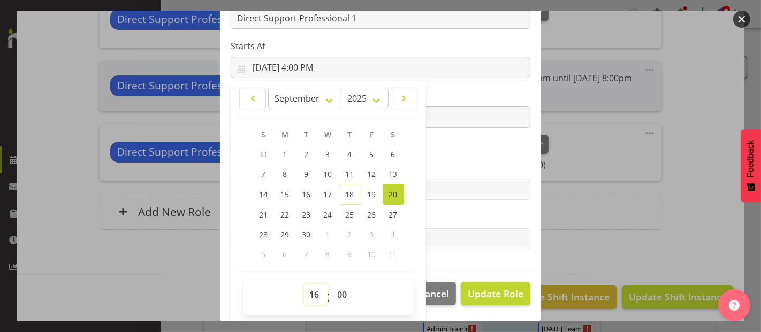
click at [311, 294] on select "00 01 02 03 04 05 06 07 08 09 10 11 12 13 14 15 16 17 18 19 20 21 22 23" at bounding box center [316, 294] width 24 height 21
select select "17"
click at [304, 284] on select "00 01 02 03 04 05 06 07 08 09 10 11 12 13 14 15 16 17 18 19 20 21 22 23" at bounding box center [316, 294] width 24 height 21
type input "[DATE] 5:00 PM"
click at [482, 294] on span "Update Role" at bounding box center [496, 294] width 56 height 14
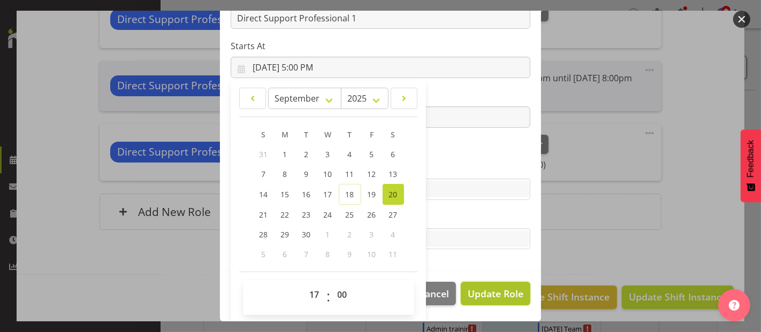
select select
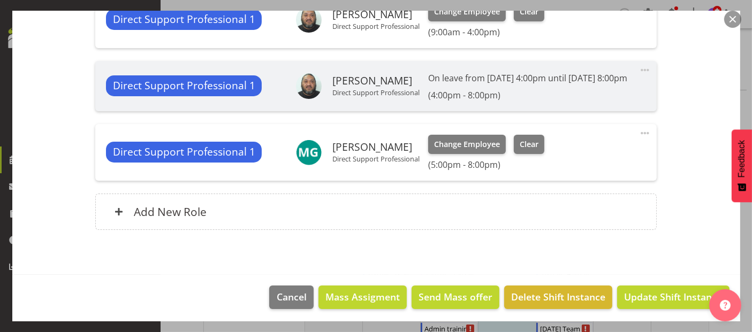
scroll to position [0, 0]
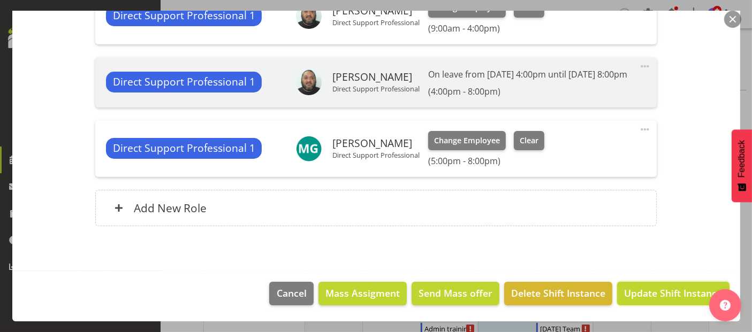
click at [659, 298] on span "Update Shift Instance" at bounding box center [673, 293] width 98 height 14
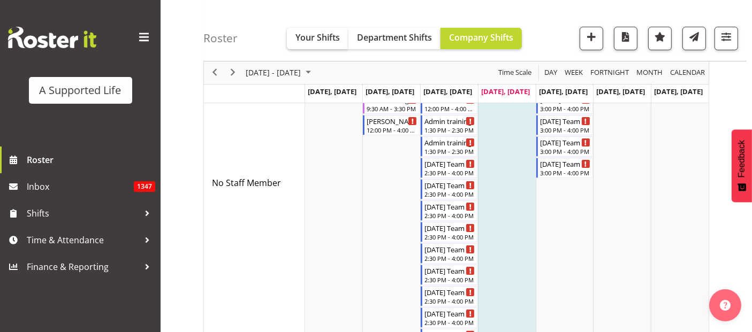
scroll to position [178, 0]
